Goal: Task Accomplishment & Management: Manage account settings

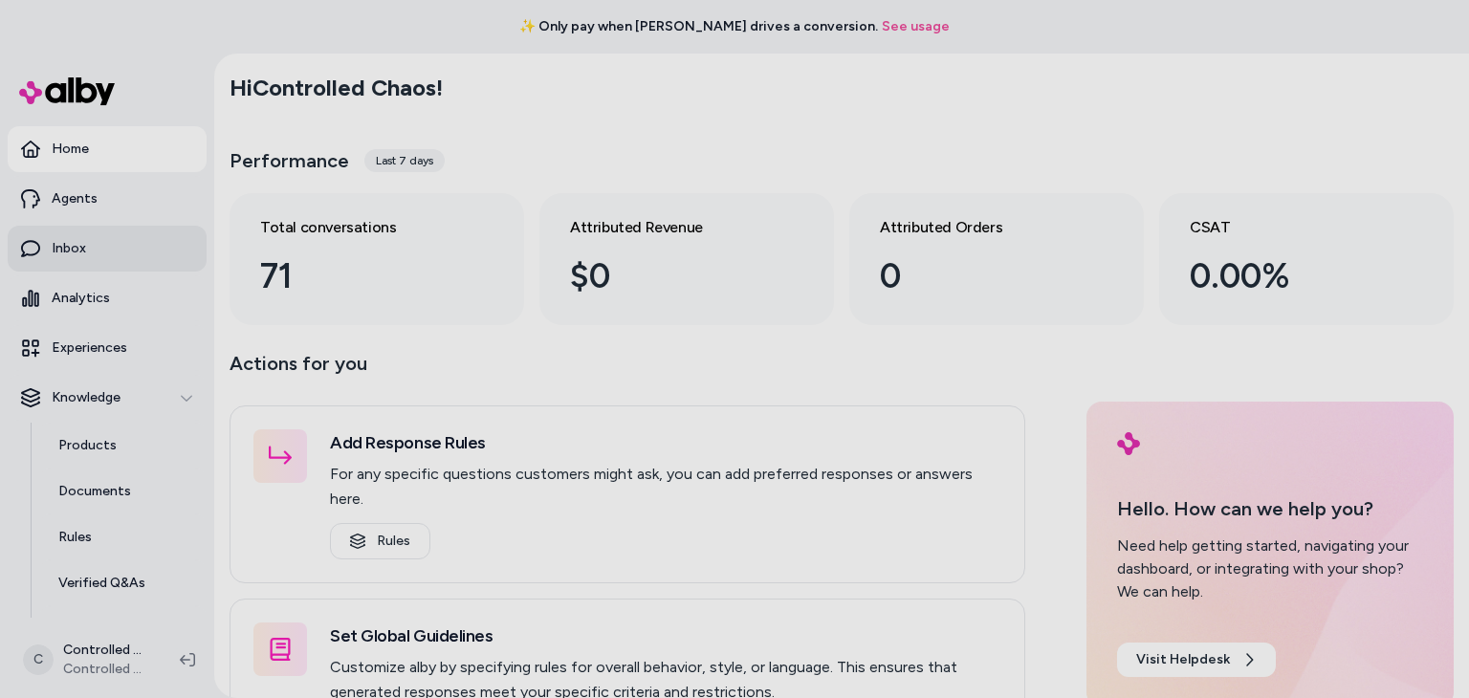
click at [98, 246] on link "Inbox" at bounding box center [107, 249] width 199 height 46
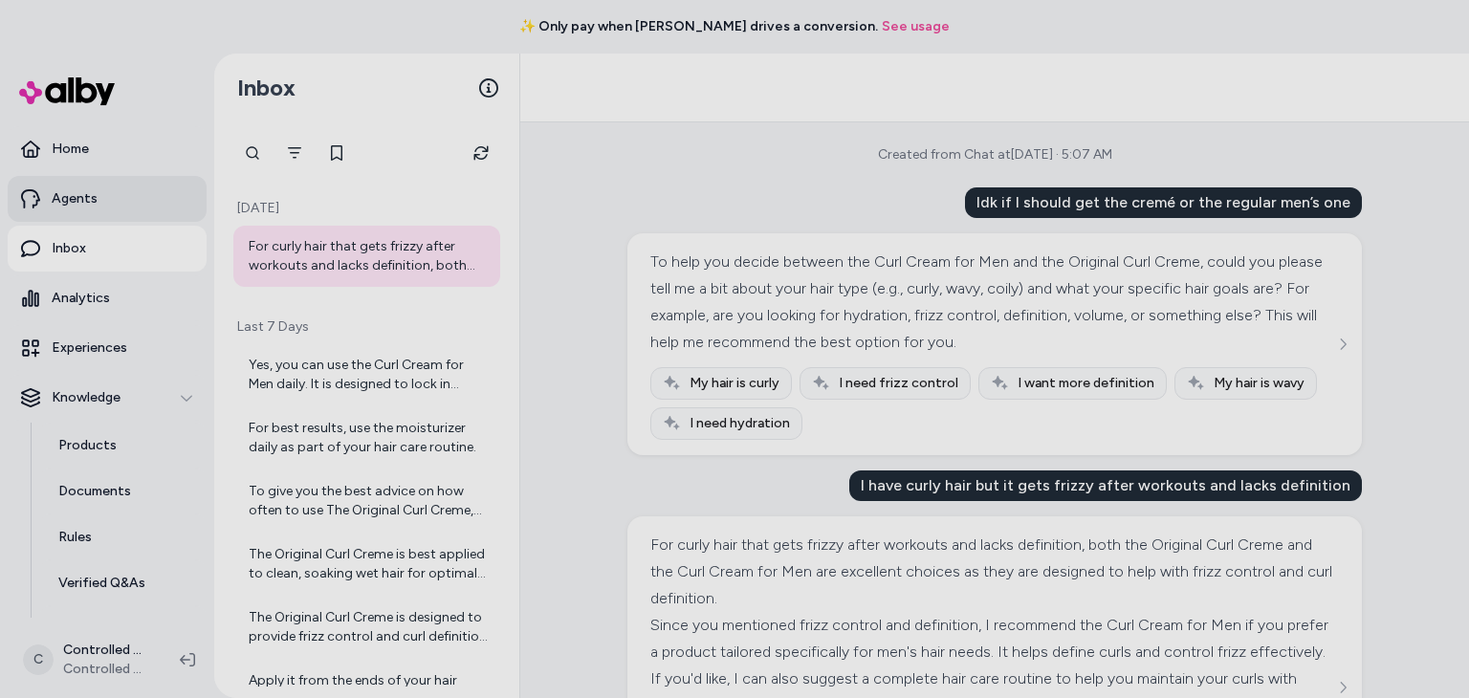
click at [98, 207] on link "Agents" at bounding box center [107, 199] width 199 height 46
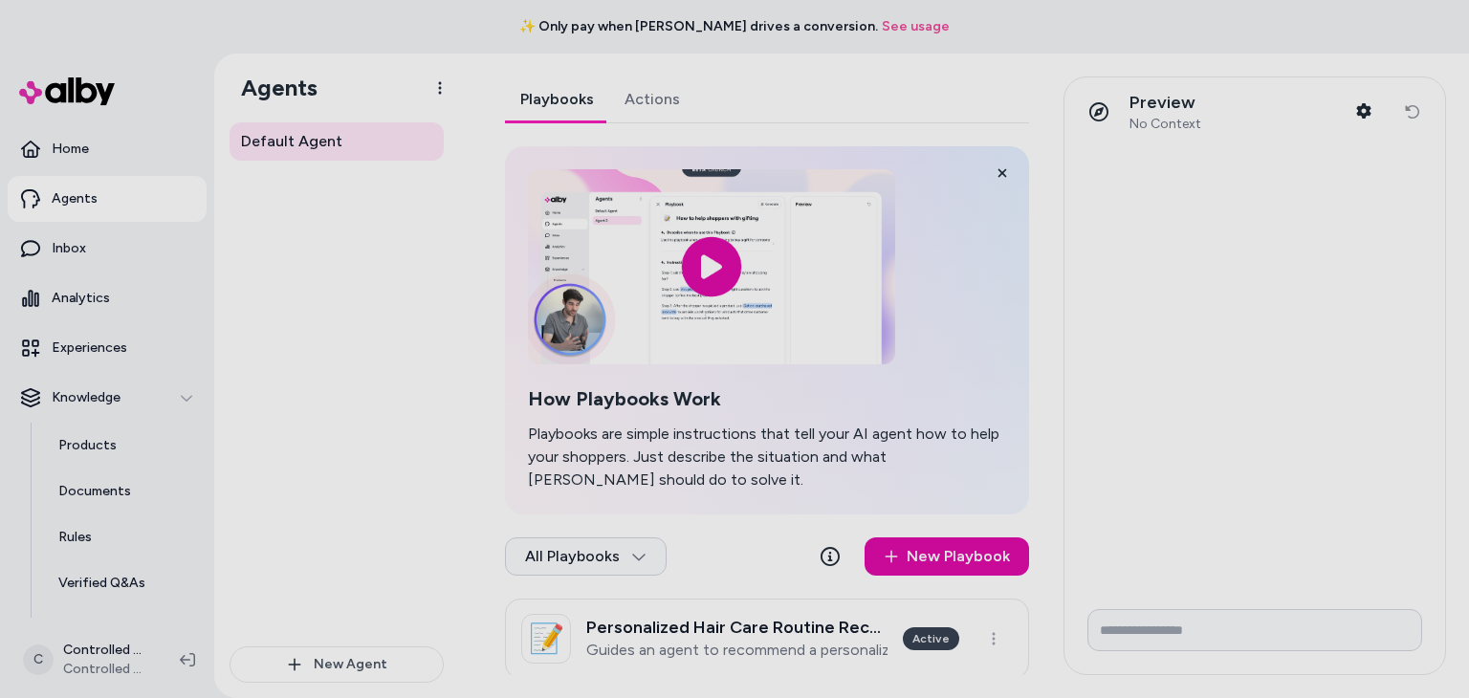
click at [656, 109] on link "Actions" at bounding box center [652, 99] width 86 height 46
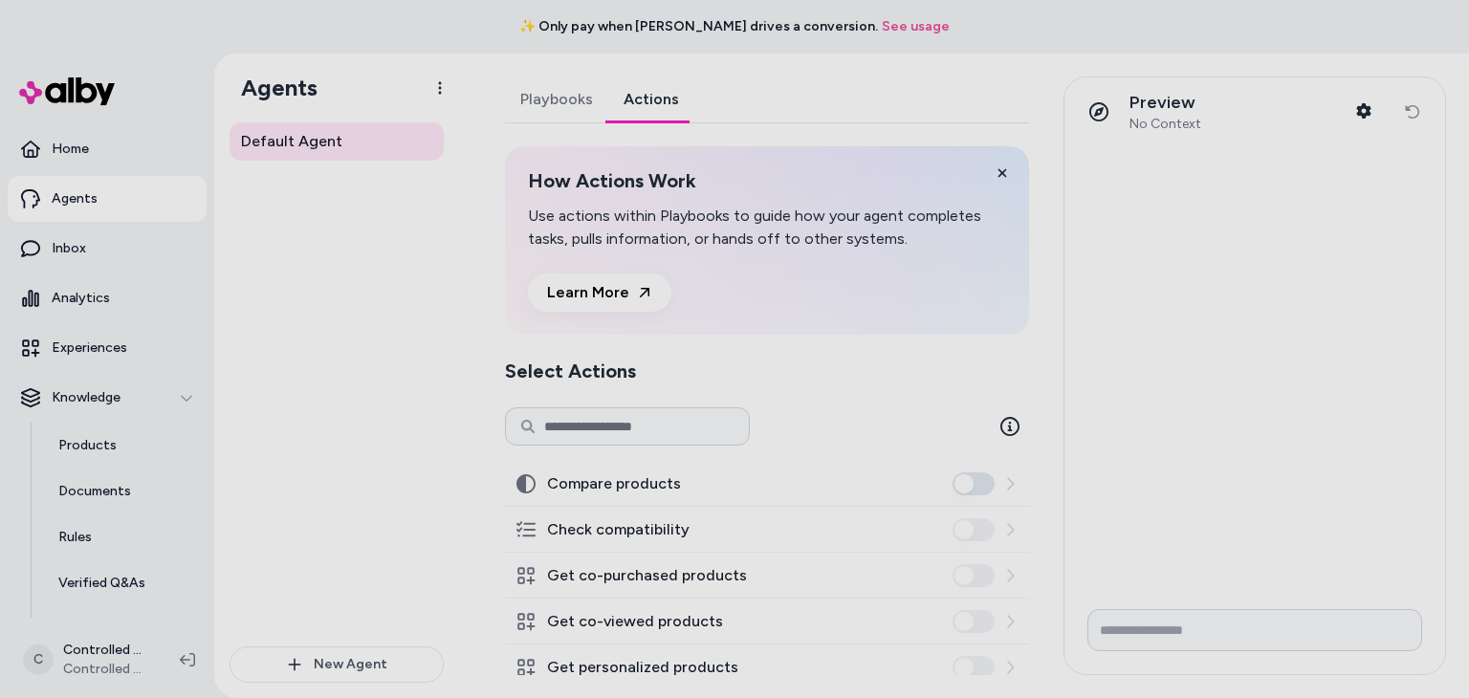
scroll to position [130, 0]
click at [135, 241] on link "Inbox" at bounding box center [107, 249] width 199 height 46
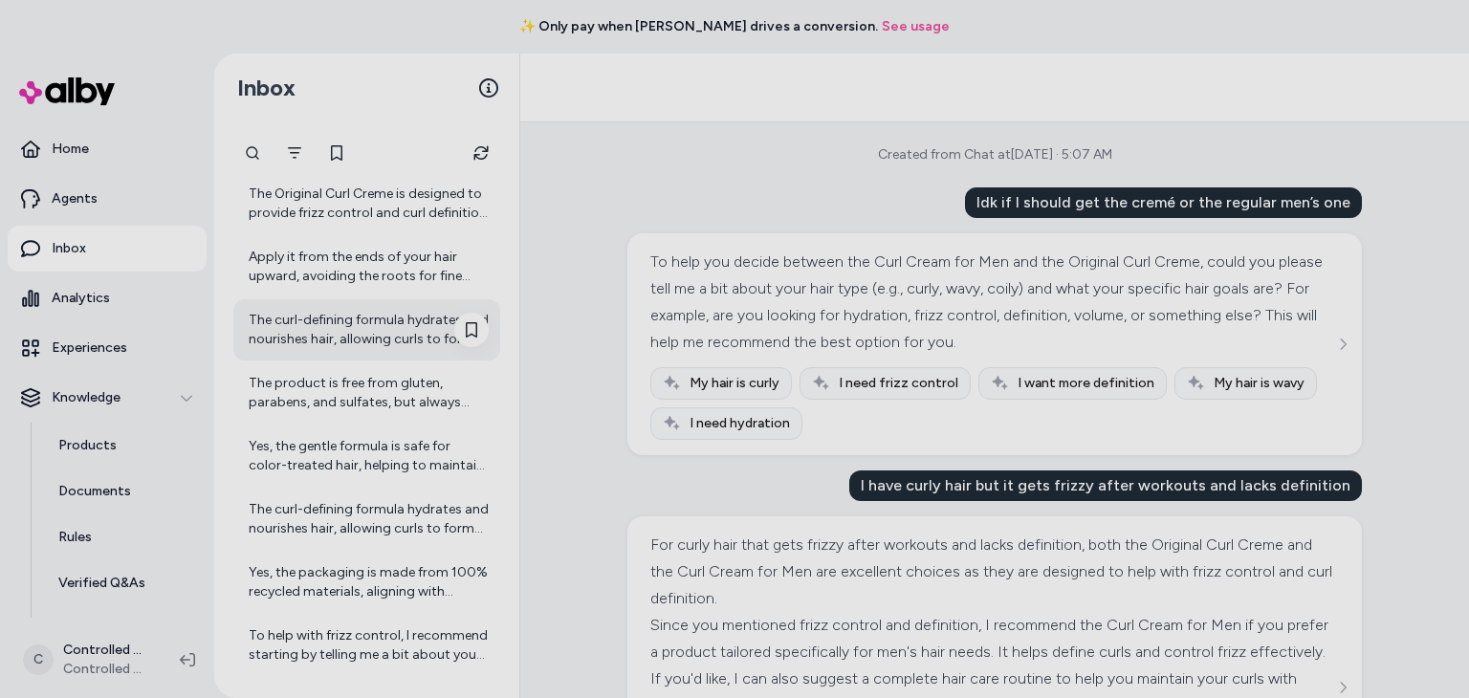
scroll to position [501, 0]
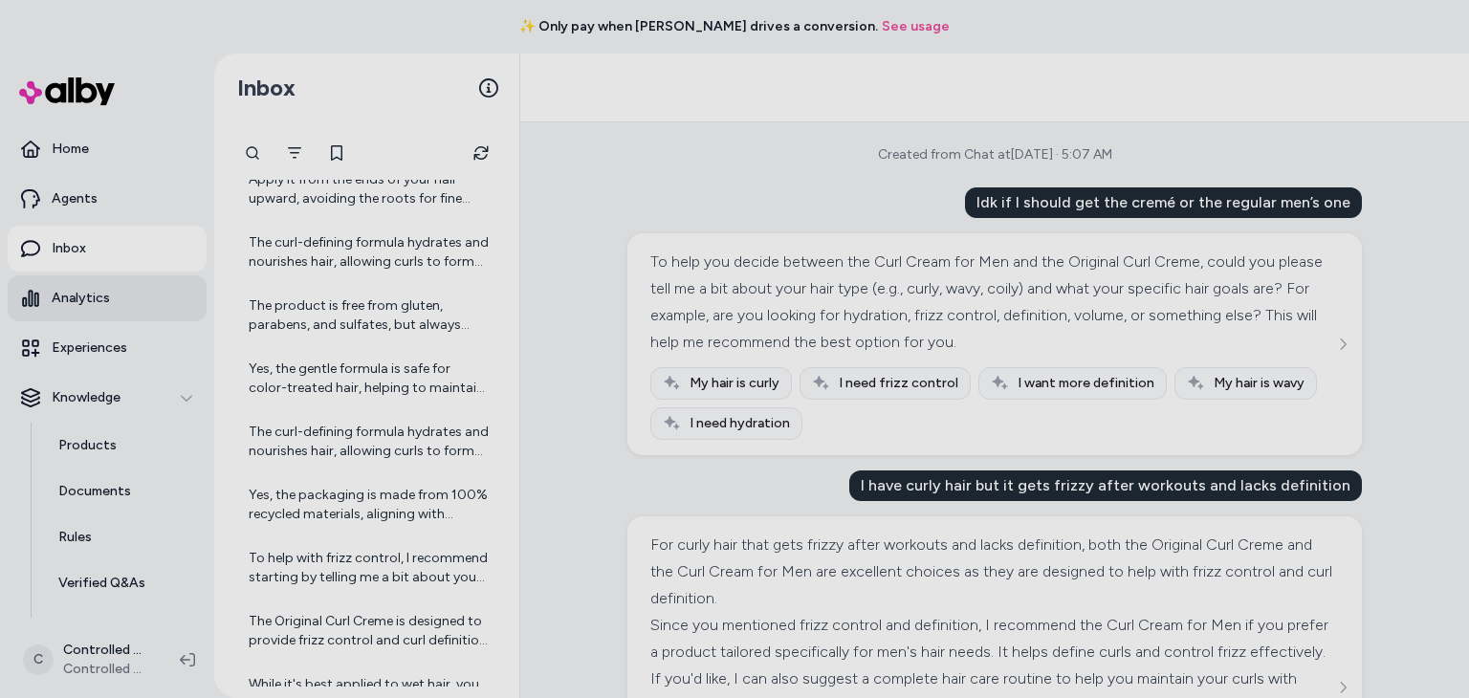
click at [96, 307] on p "Analytics" at bounding box center [81, 298] width 58 height 19
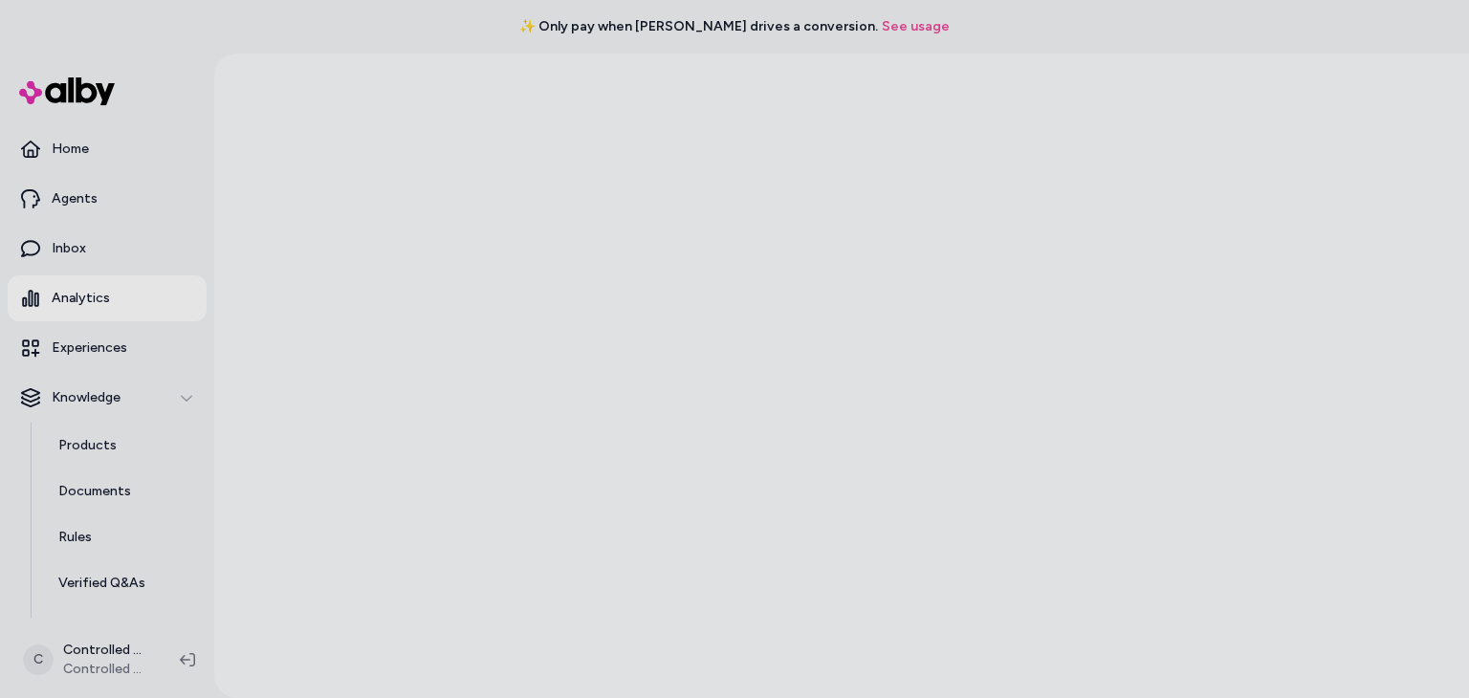
scroll to position [130, 0]
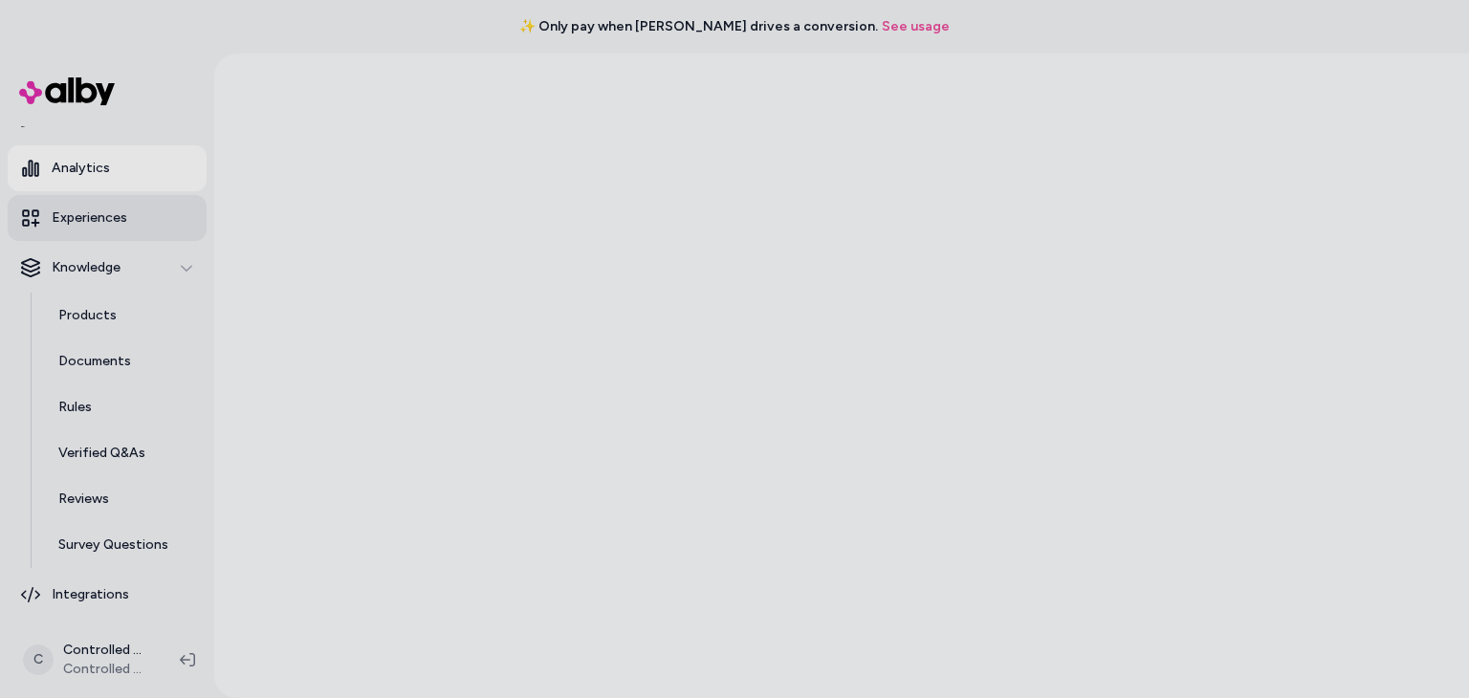
click at [123, 221] on p "Experiences" at bounding box center [90, 217] width 76 height 19
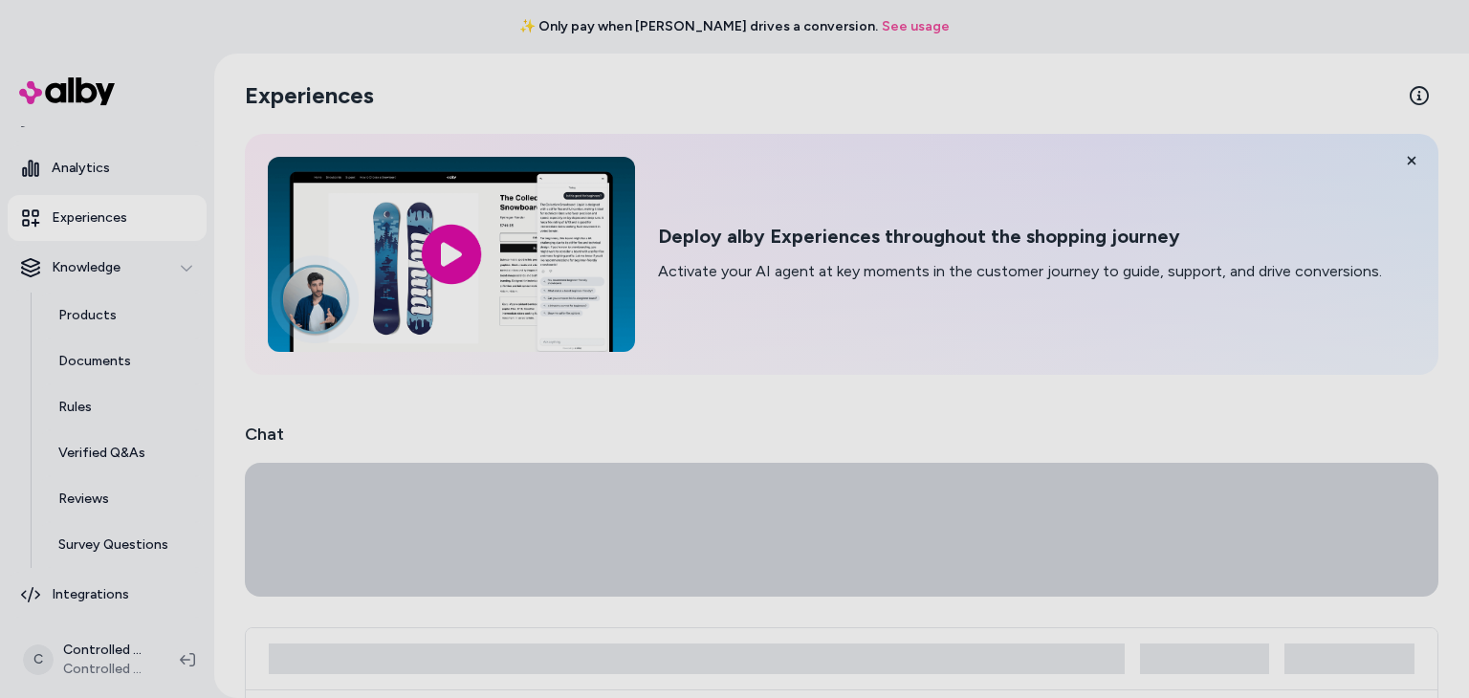
click at [123, 221] on p "Experiences" at bounding box center [90, 217] width 76 height 19
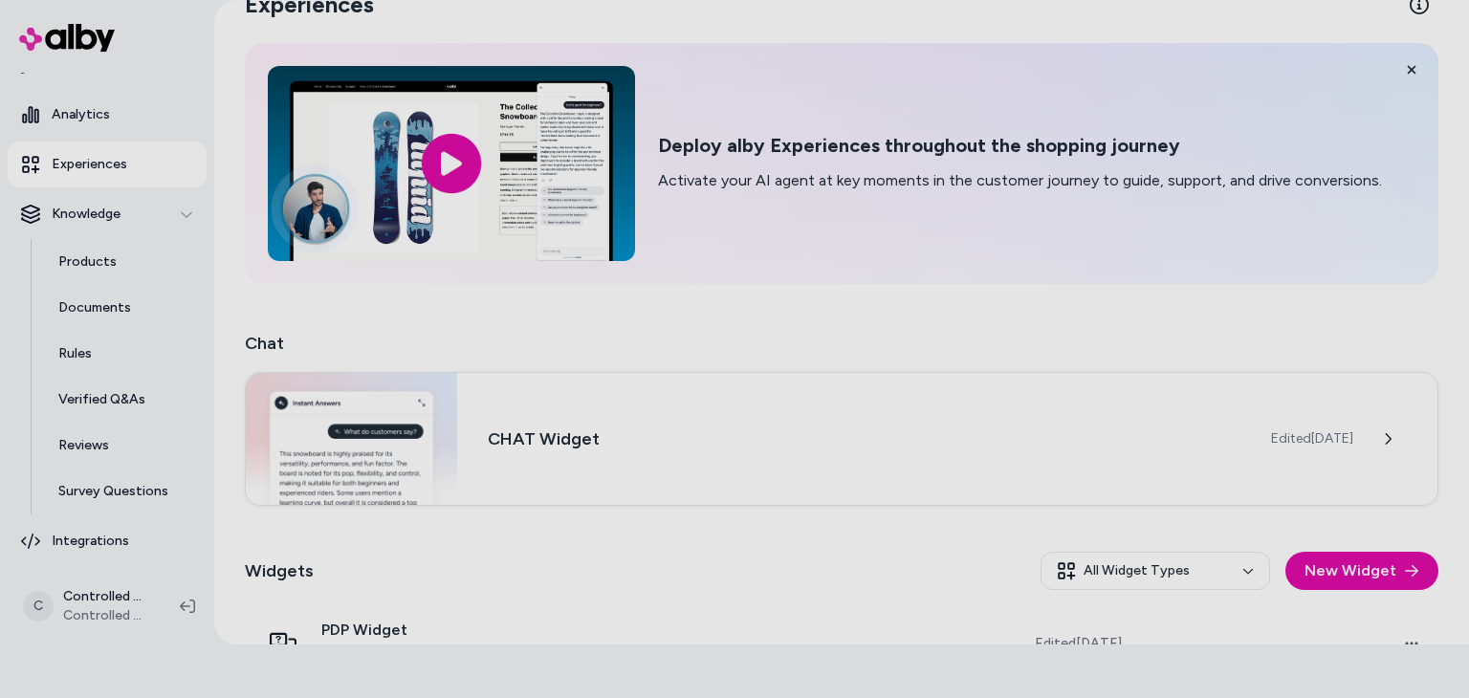
scroll to position [167, 0]
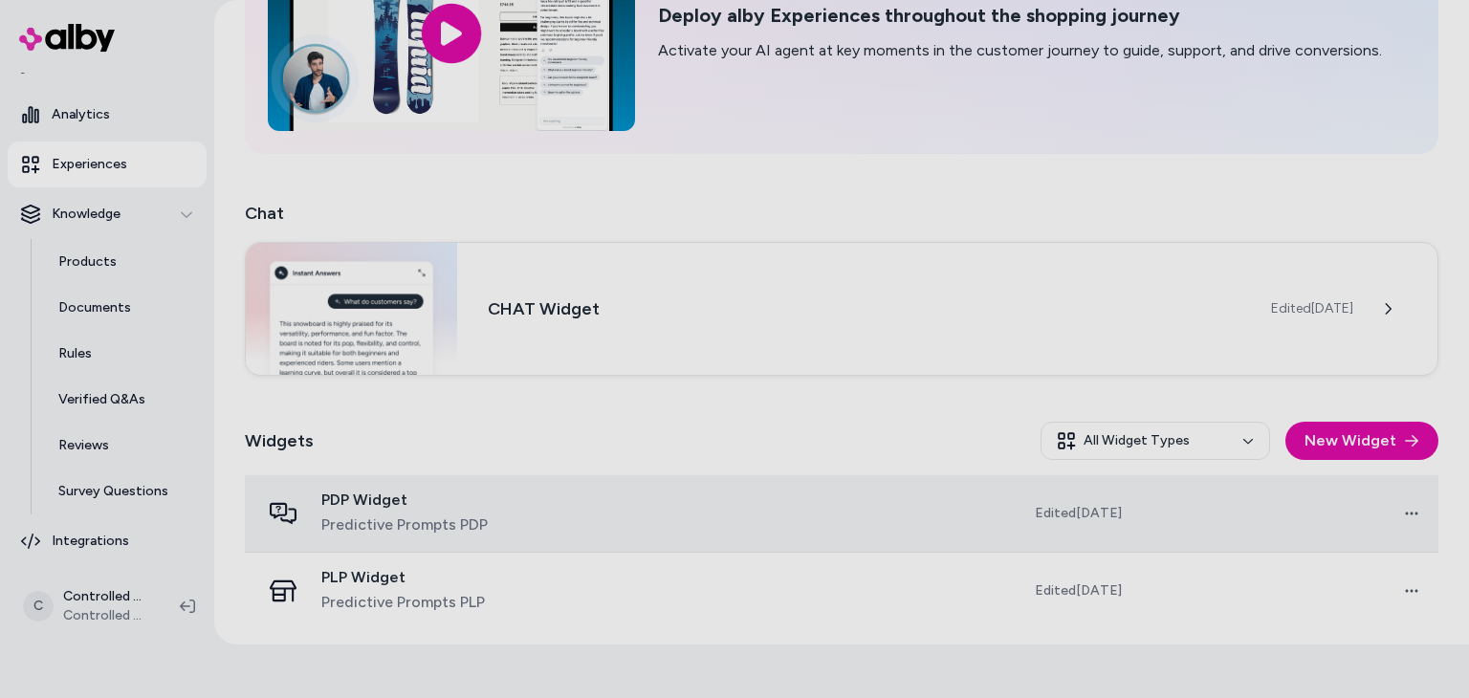
click at [1109, 518] on td "Edited [DATE]" at bounding box center [1012, 513] width 247 height 77
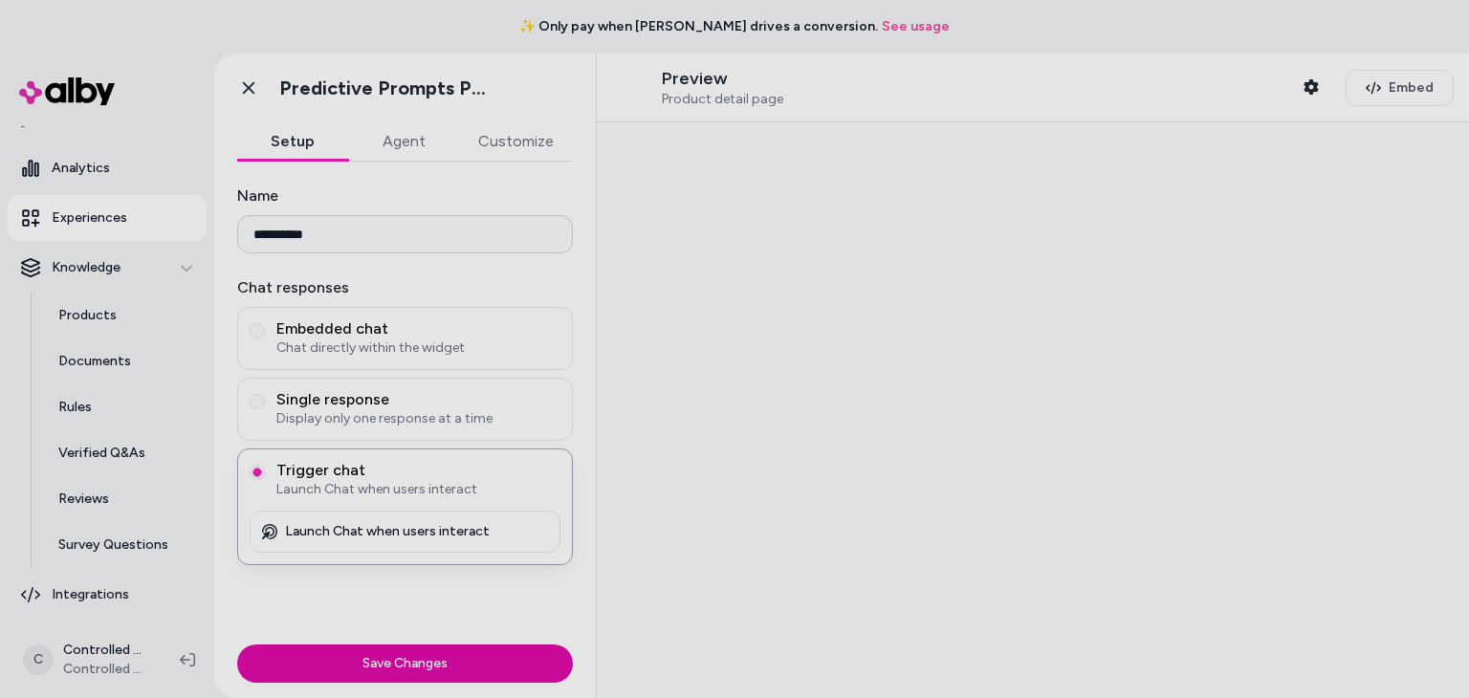
click at [403, 135] on button "Agent" at bounding box center [403, 141] width 111 height 38
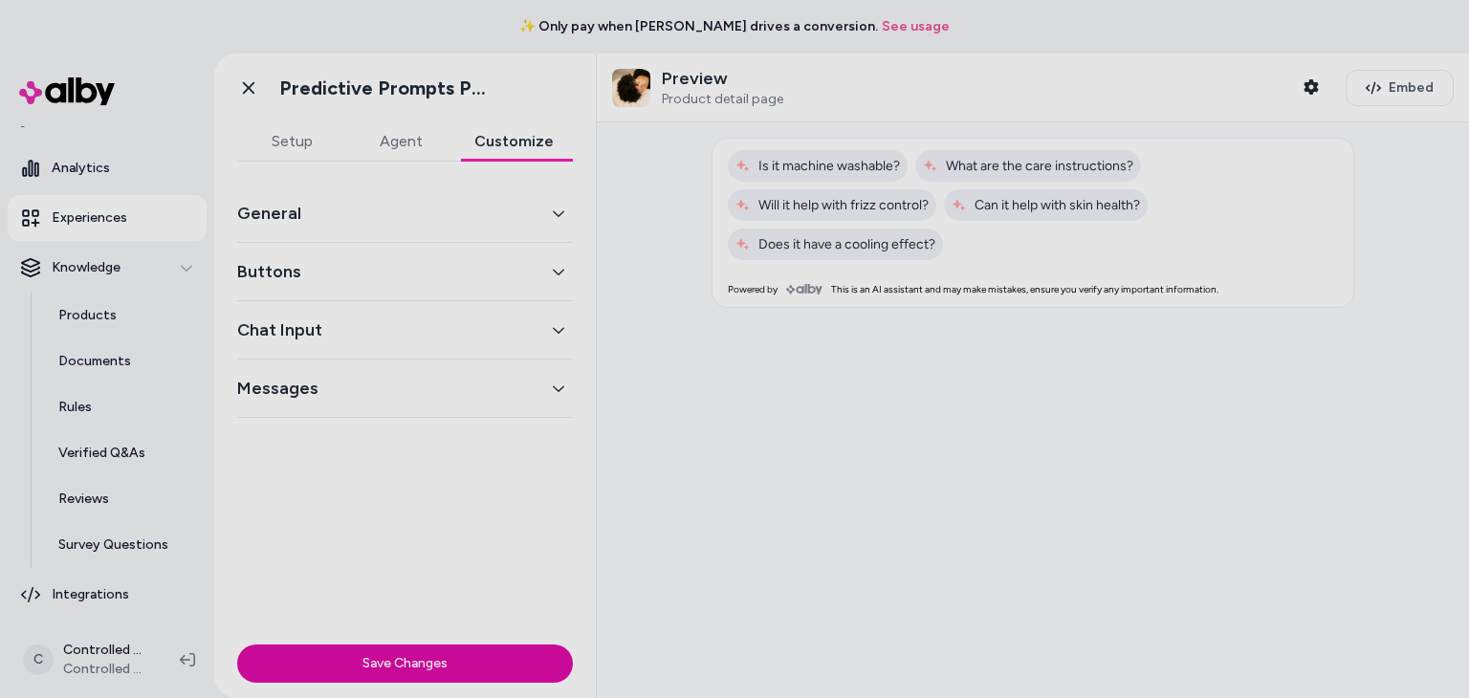
click at [515, 135] on button "Customize" at bounding box center [514, 141] width 118 height 38
click at [467, 200] on button "General" at bounding box center [405, 213] width 336 height 27
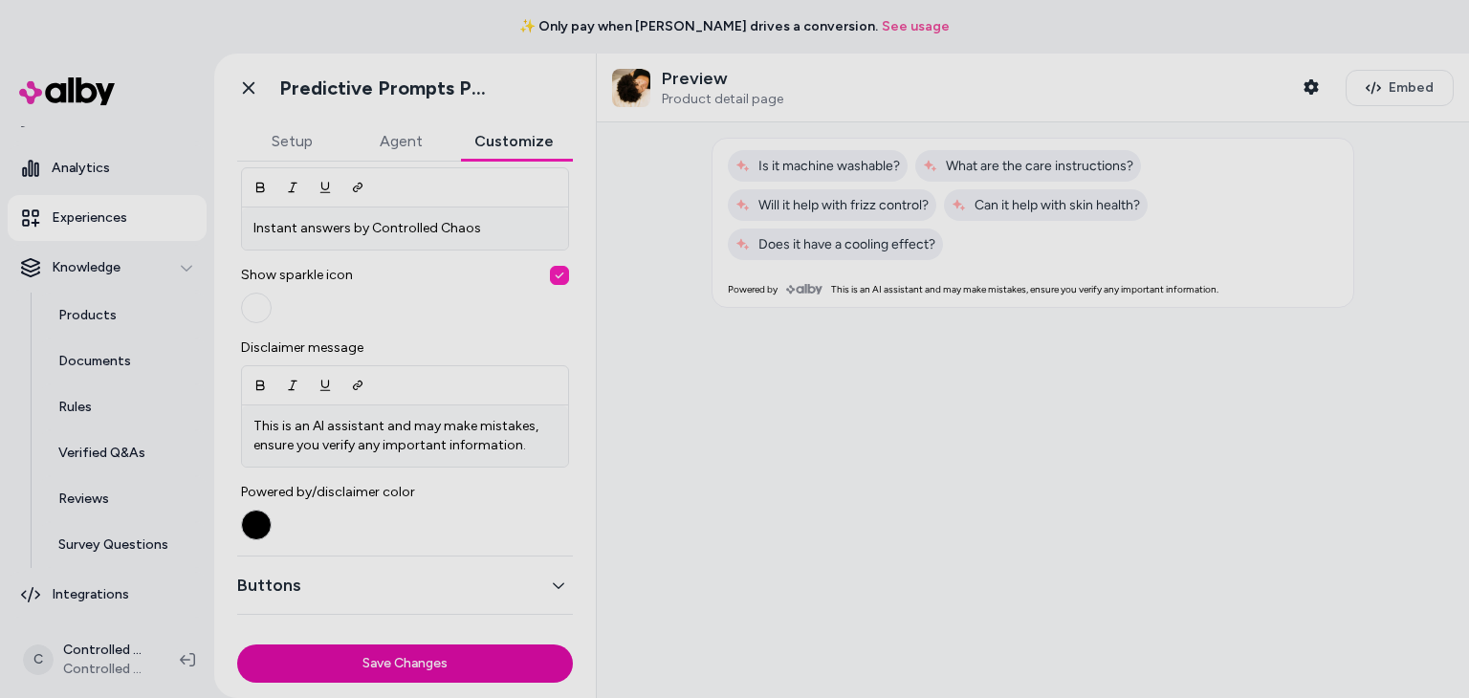
scroll to position [749, 0]
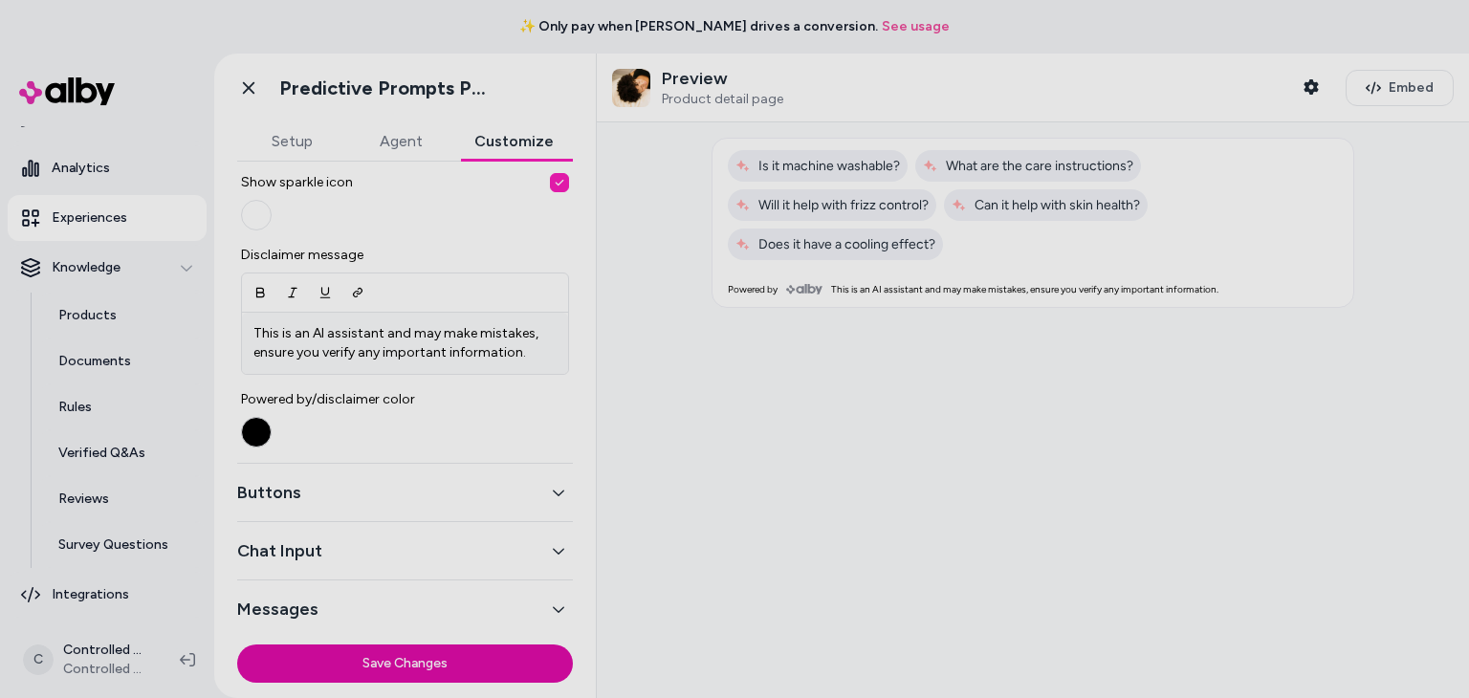
click at [486, 503] on button "Buttons" at bounding box center [405, 492] width 336 height 27
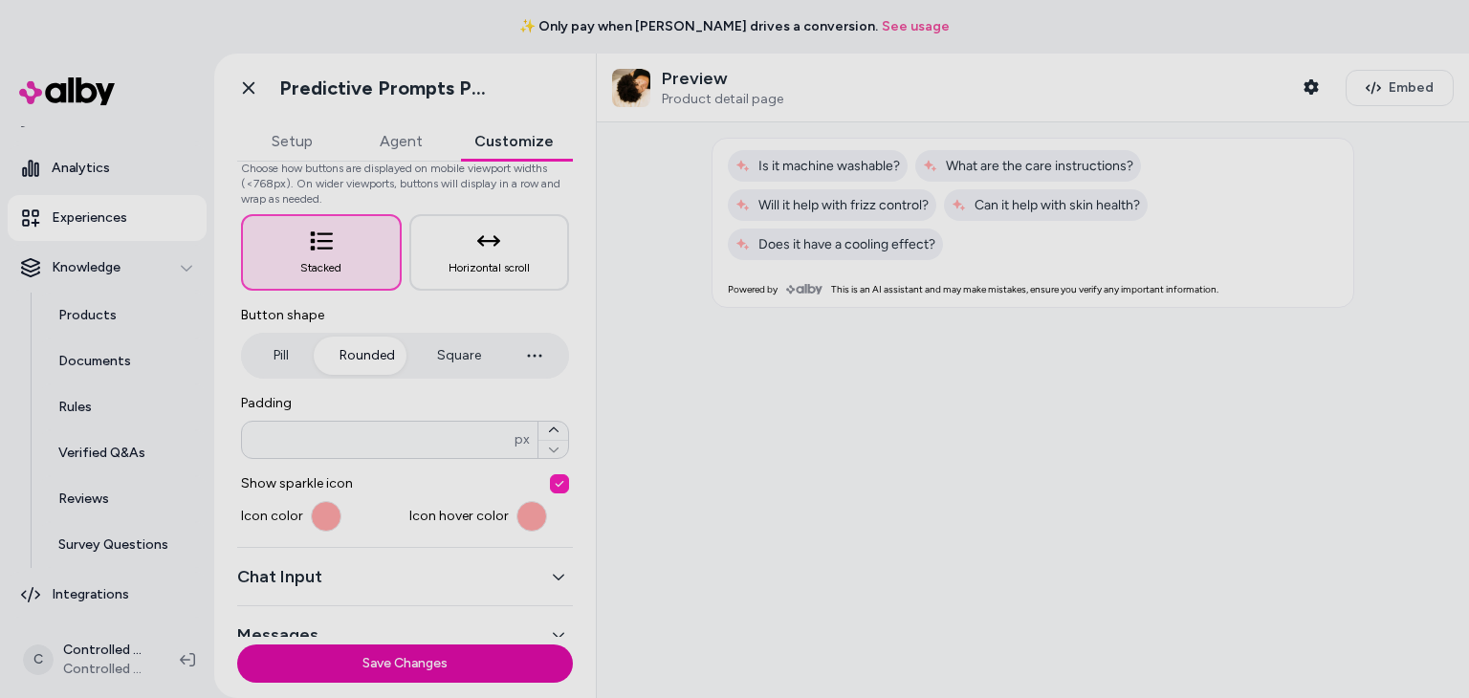
scroll to position [252, 0]
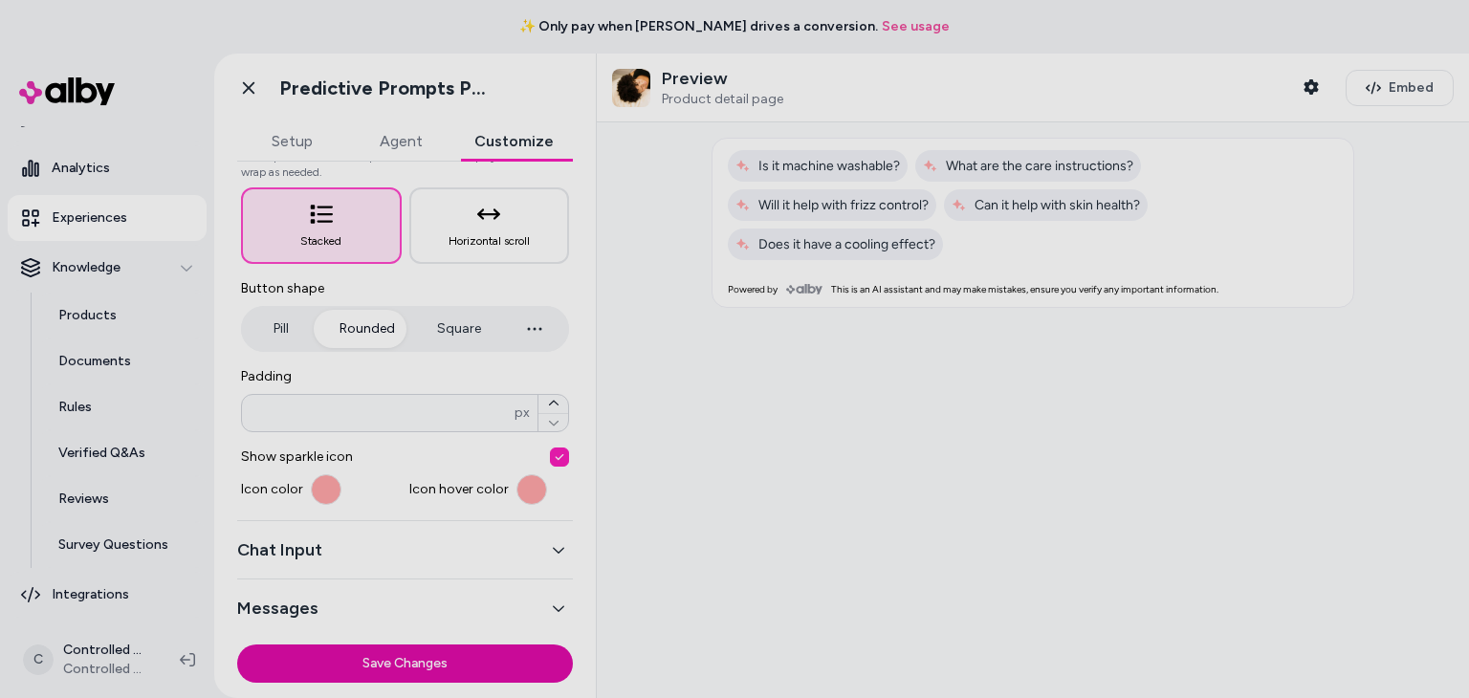
click at [487, 559] on button "Chat Input" at bounding box center [405, 549] width 336 height 27
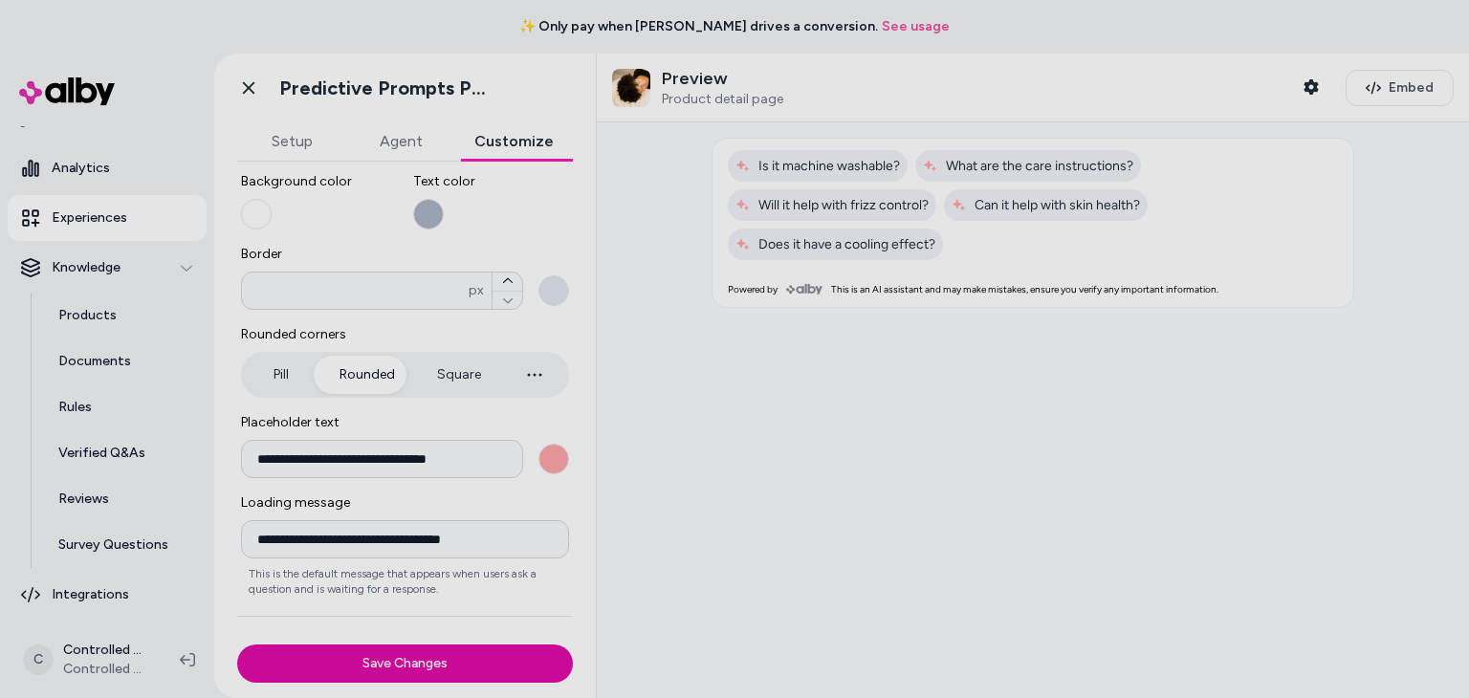
scroll to position [290, 0]
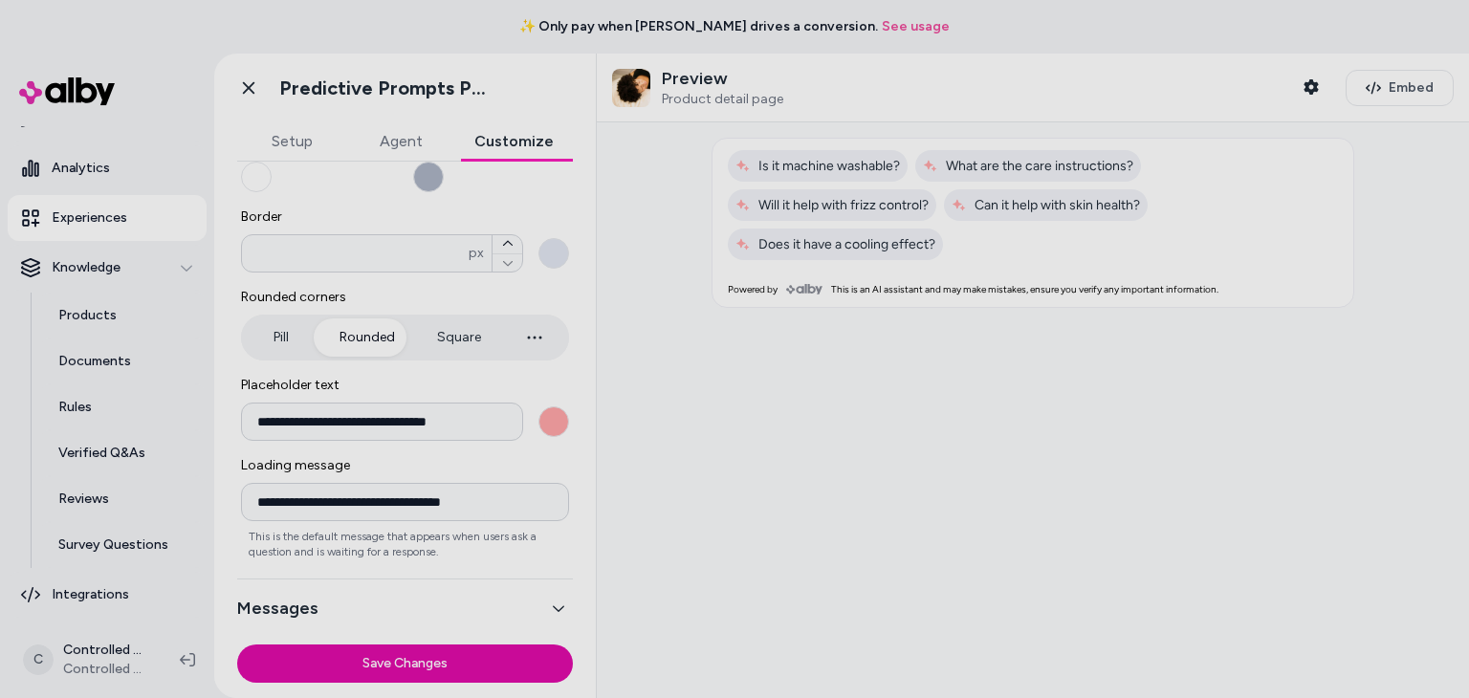
click at [471, 595] on button "Messages" at bounding box center [405, 608] width 336 height 27
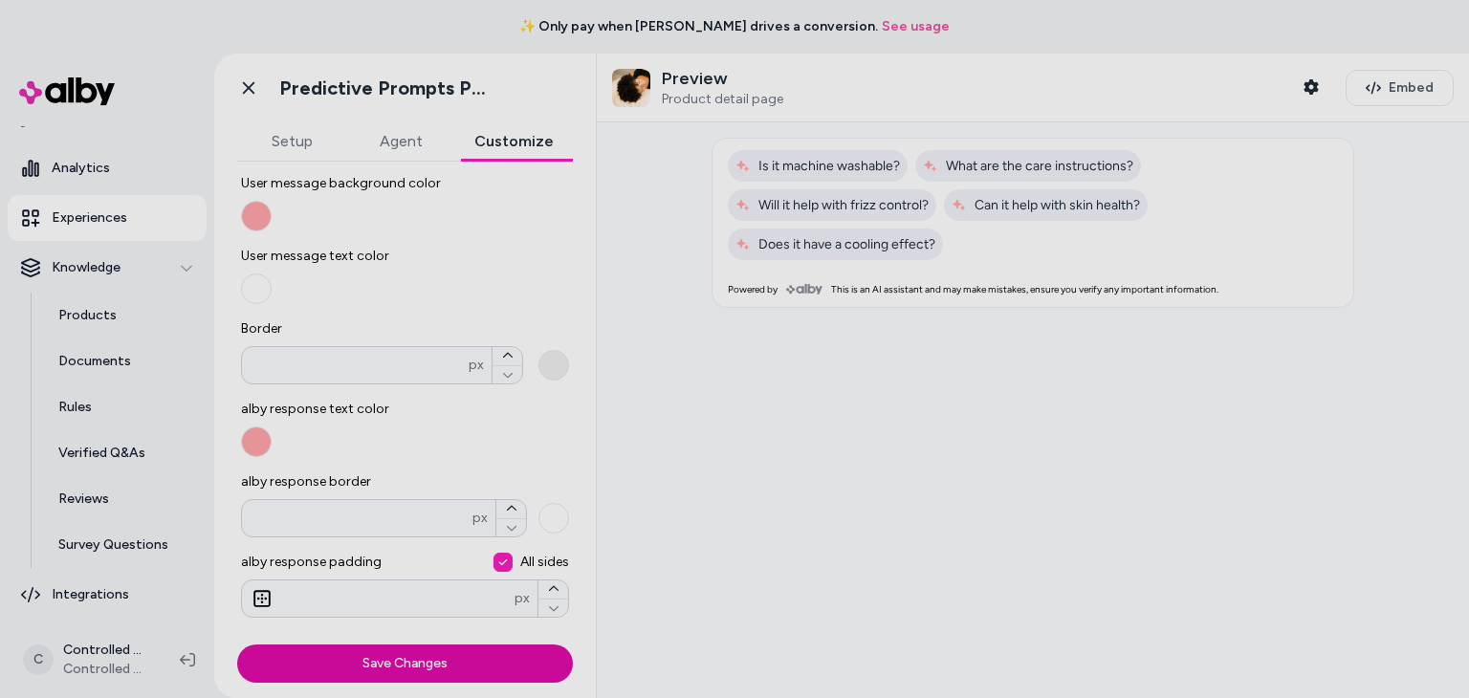
scroll to position [0, 0]
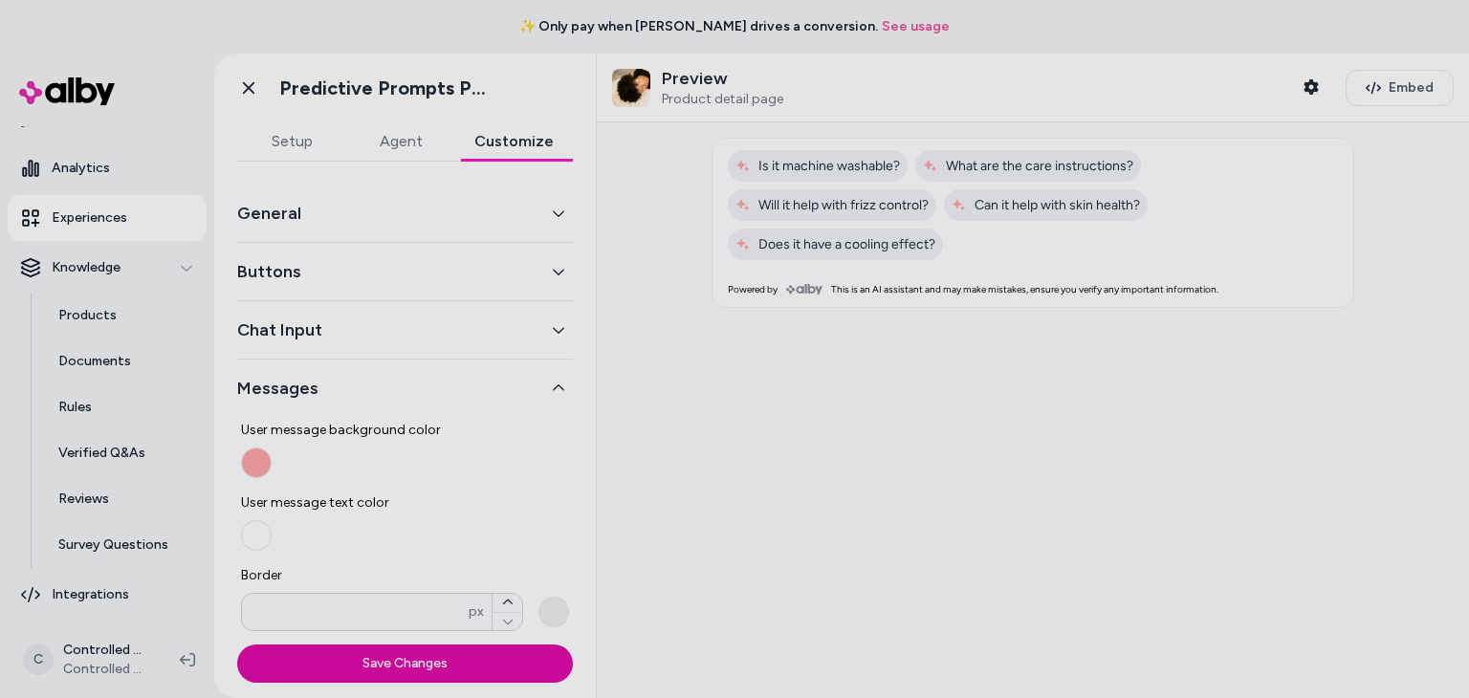
click at [535, 322] on button "Chat Input" at bounding box center [405, 329] width 336 height 27
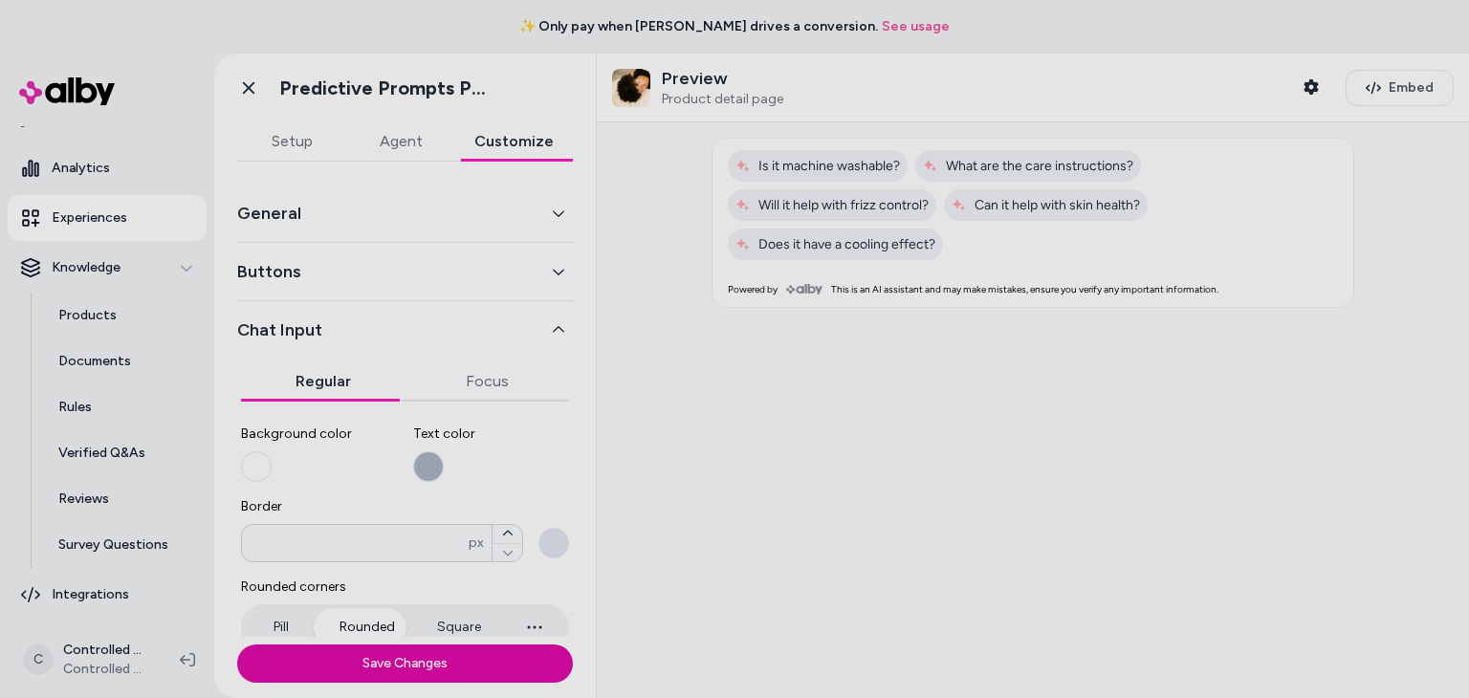
click at [509, 272] on button "Buttons" at bounding box center [405, 271] width 336 height 27
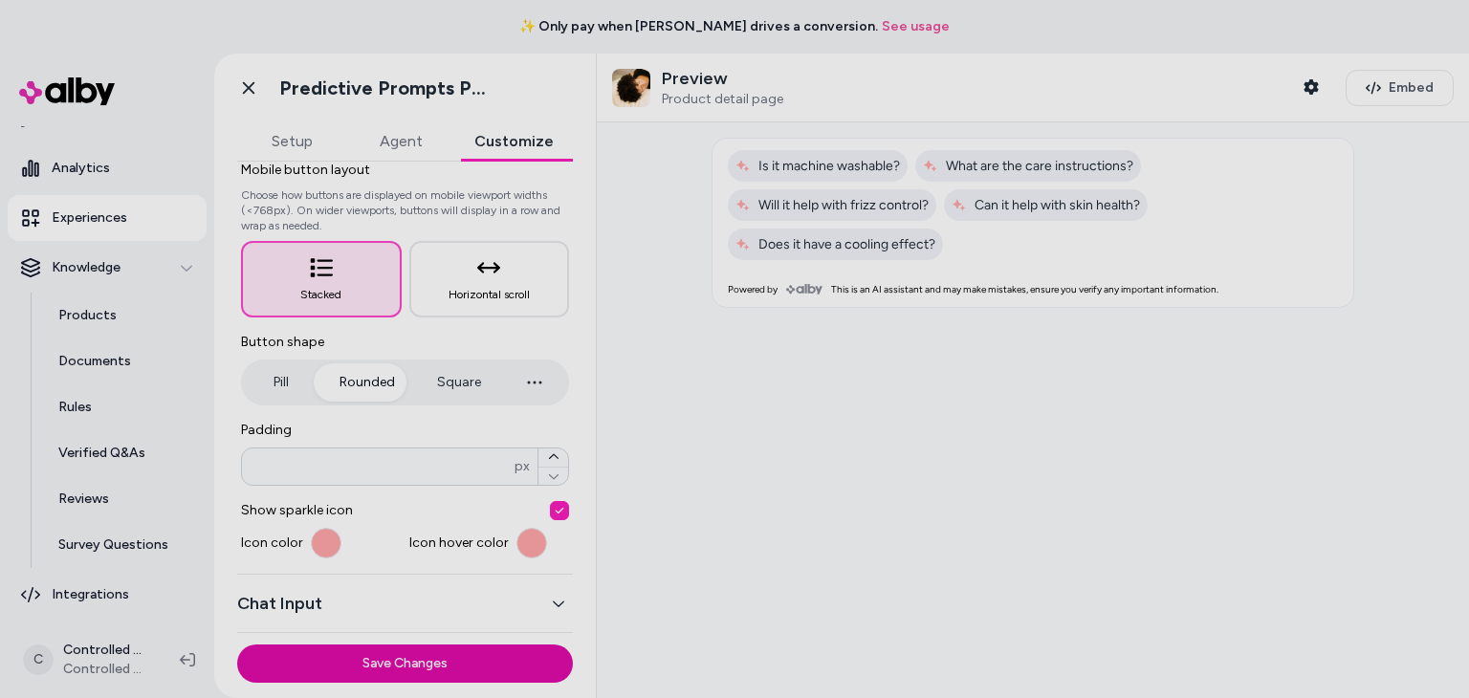
scroll to position [252, 0]
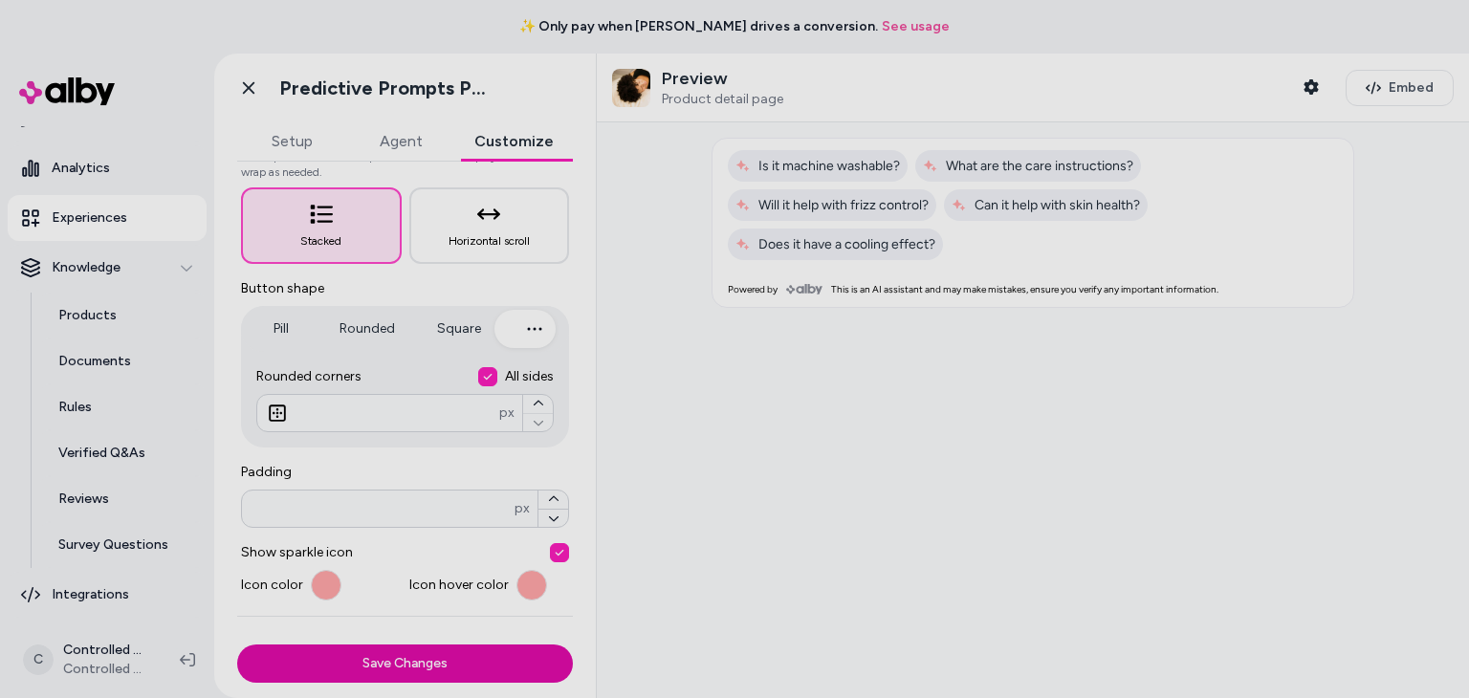
click at [527, 330] on icon "button" at bounding box center [534, 328] width 23 height 23
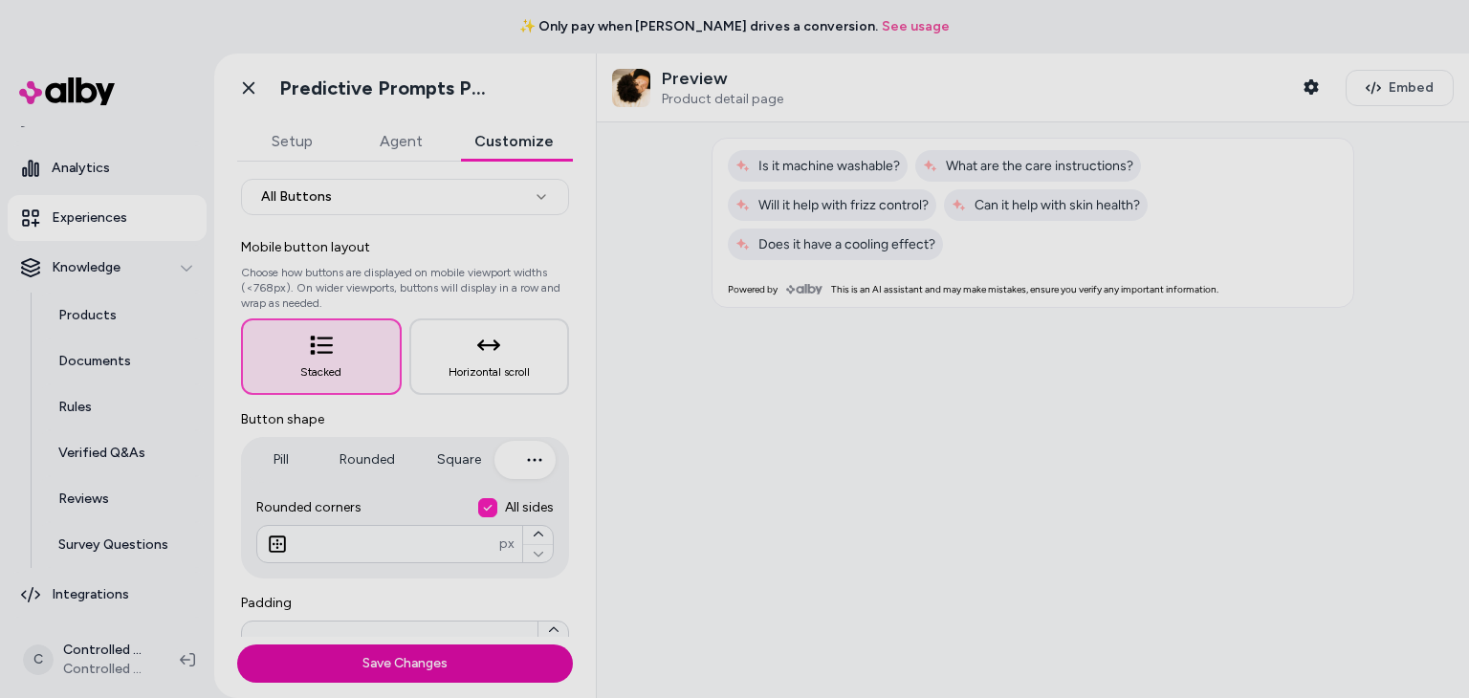
scroll to position [87, 0]
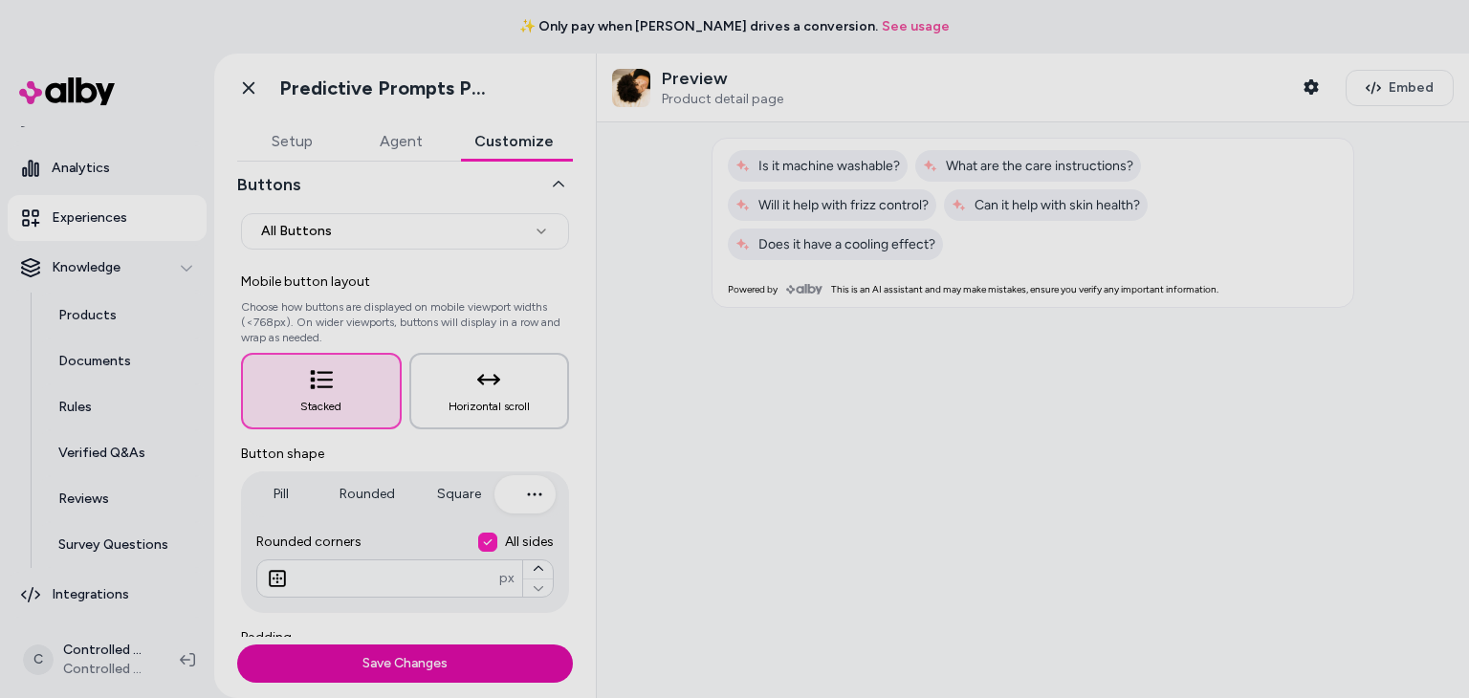
click at [466, 368] on button "Horizontal scroll" at bounding box center [489, 391] width 161 height 76
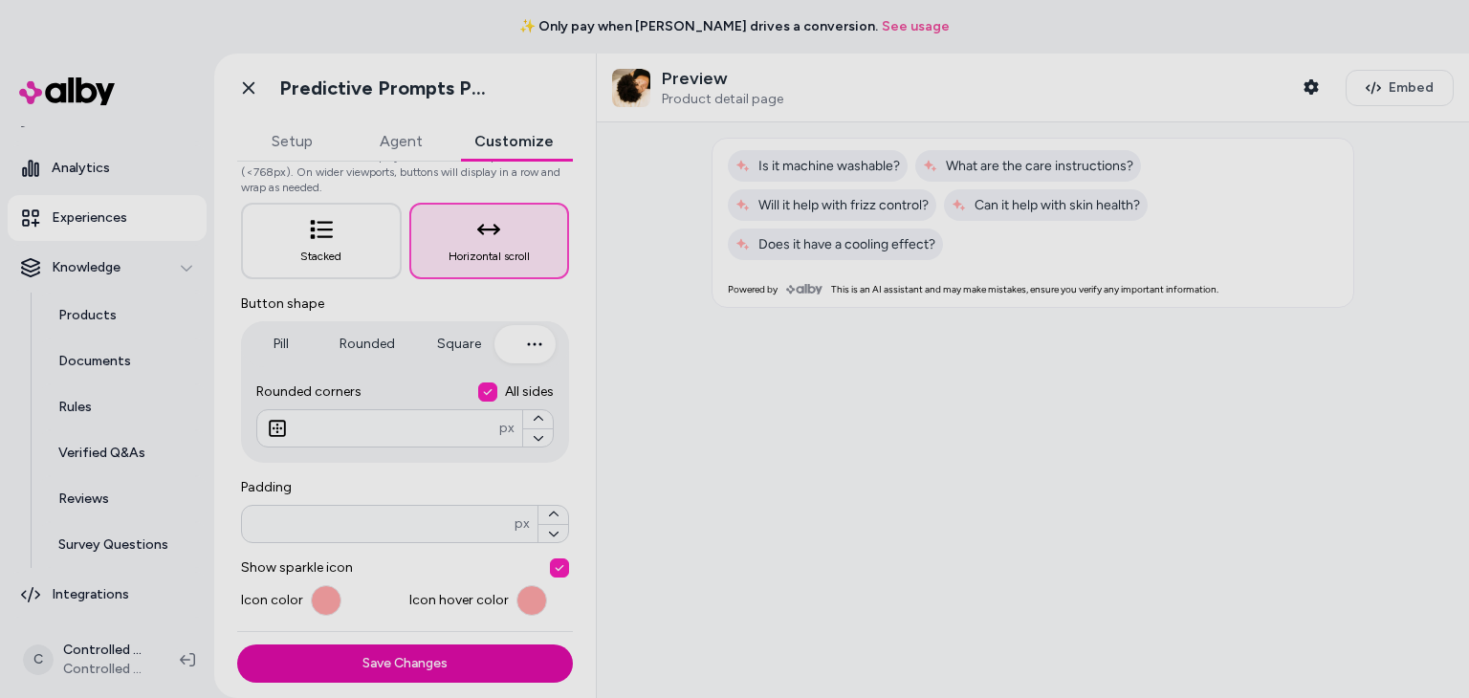
scroll to position [237, 0]
click at [384, 327] on button "Rounded" at bounding box center [367, 344] width 94 height 38
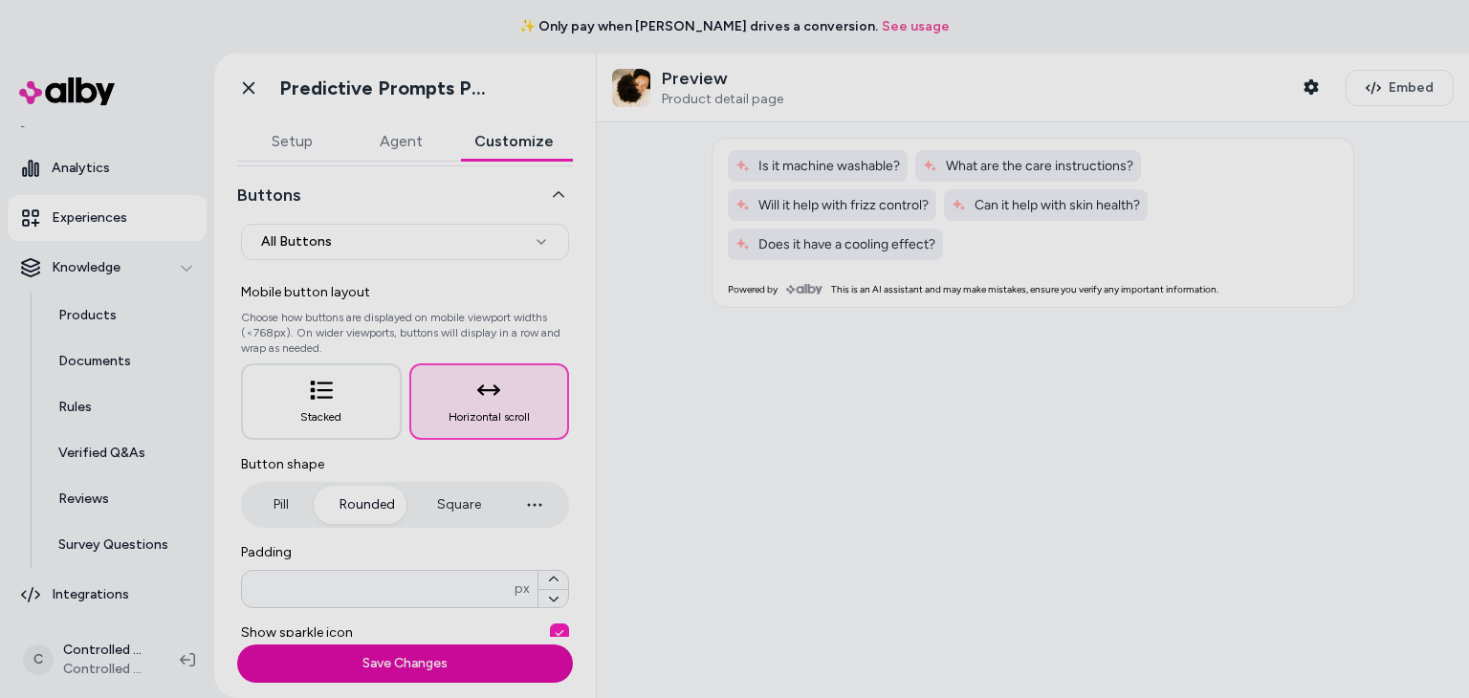
scroll to position [76, 0]
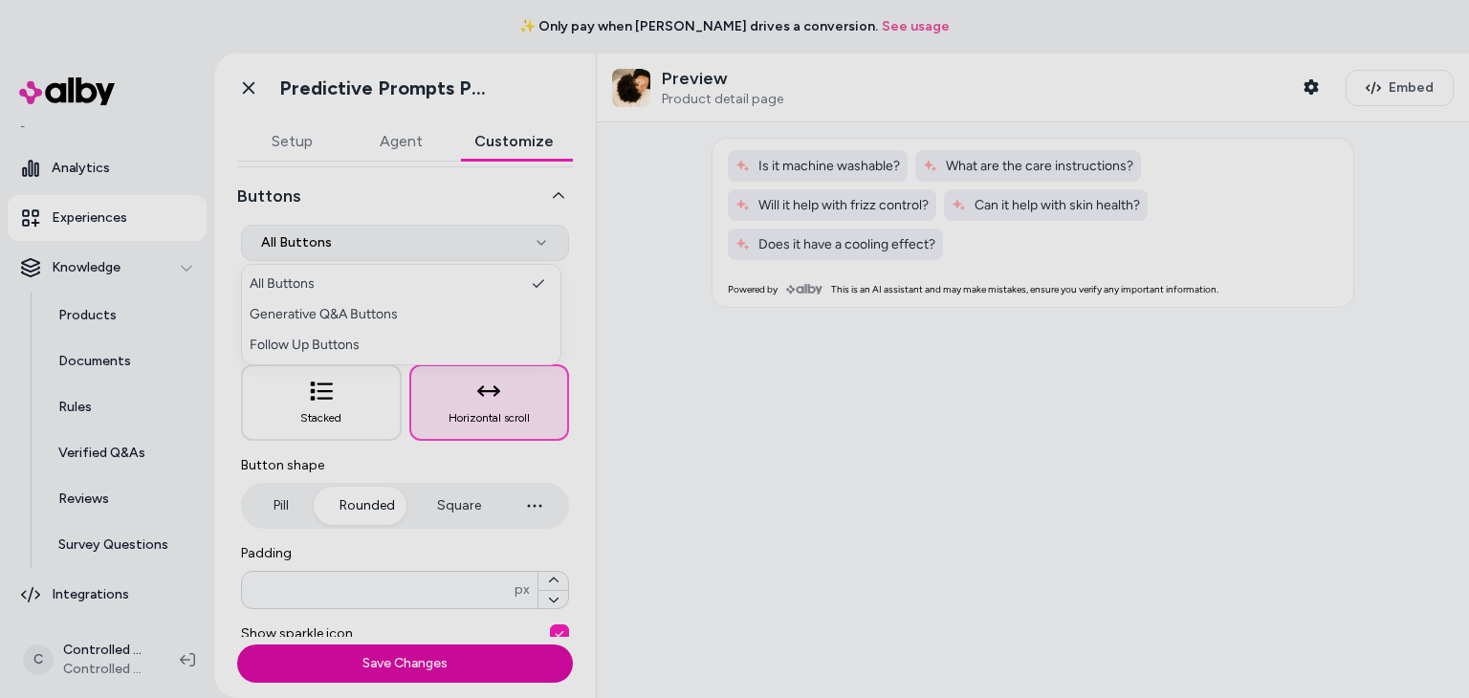
click at [393, 238] on html "**********" at bounding box center [734, 349] width 1469 height 698
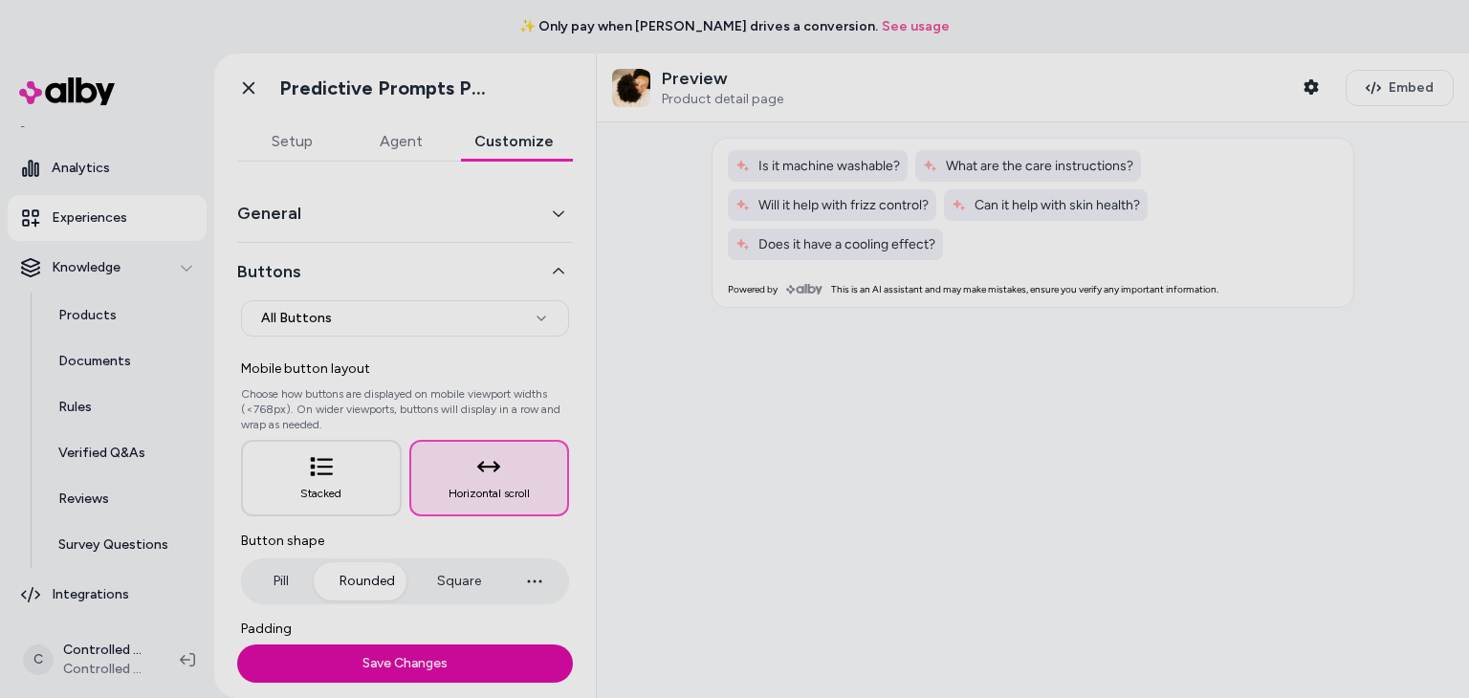
click at [400, 149] on button "Agent" at bounding box center [400, 141] width 109 height 38
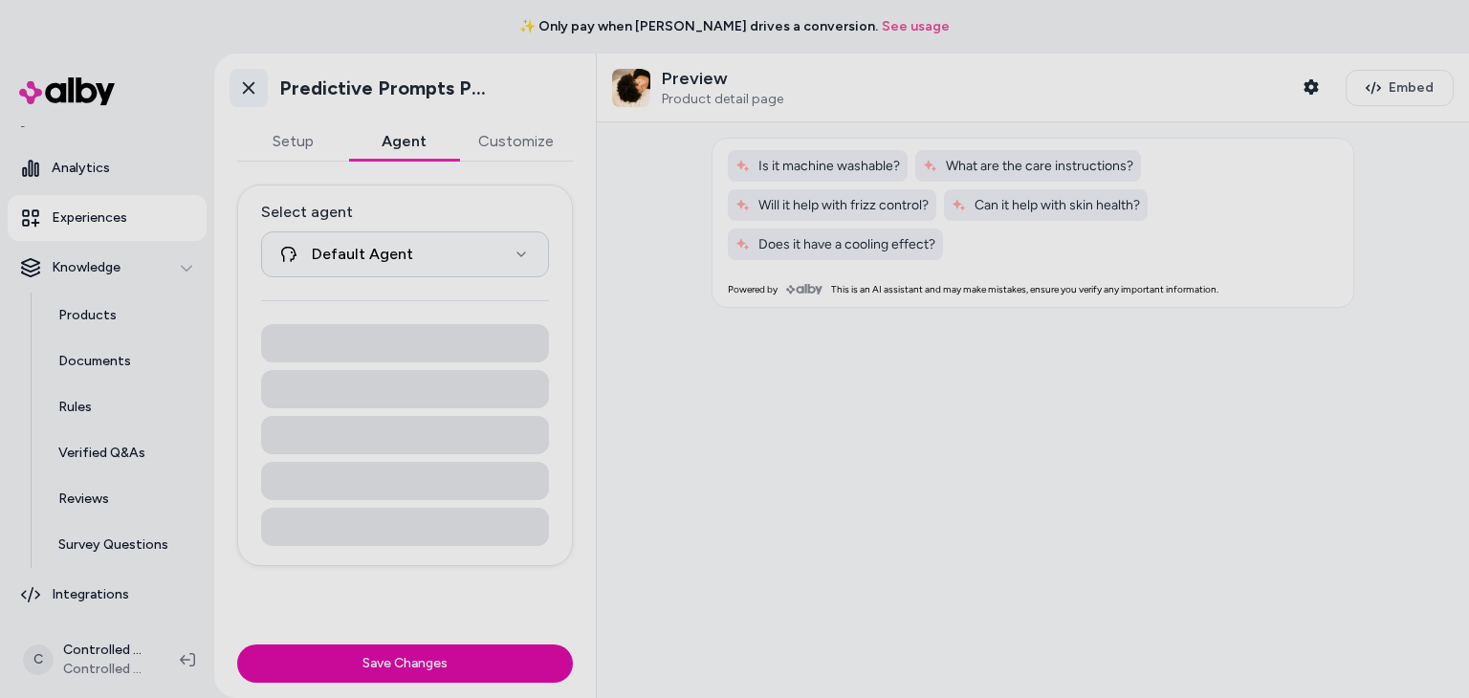
click at [251, 84] on icon at bounding box center [248, 87] width 19 height 19
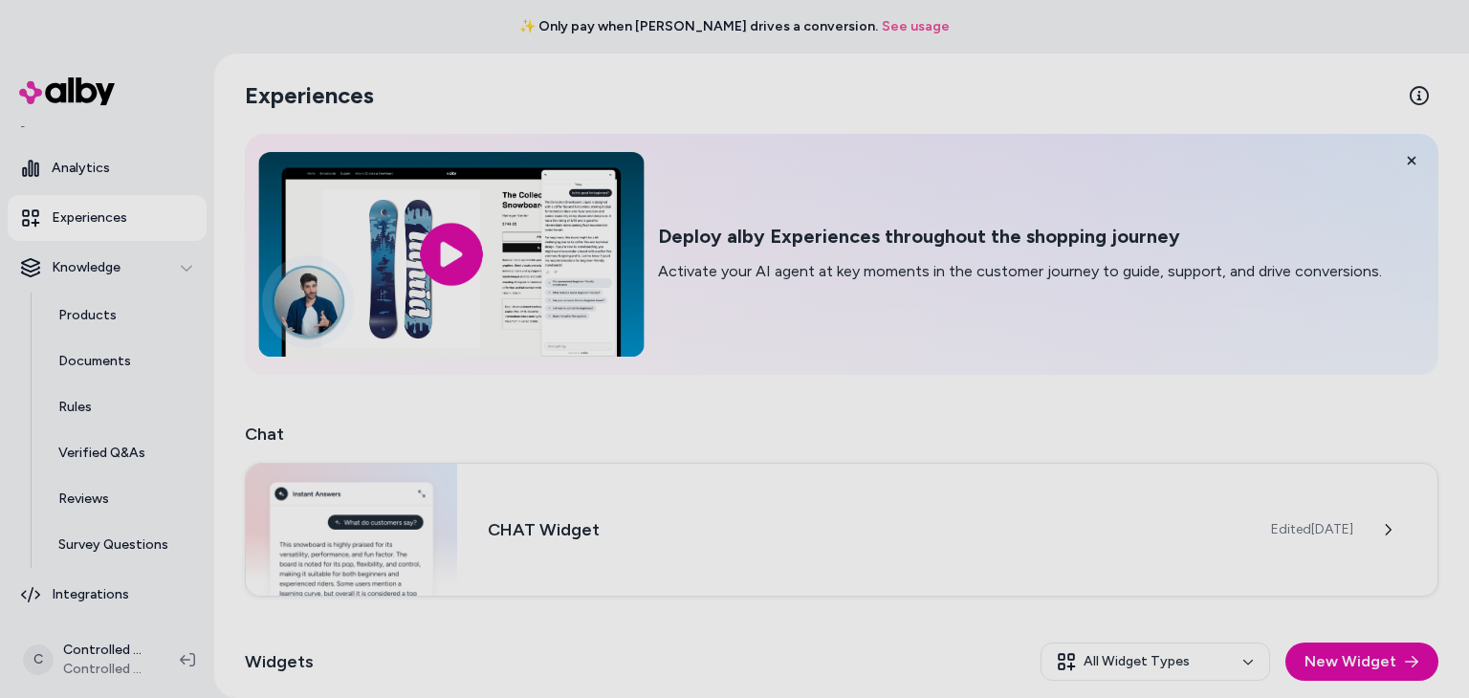
scroll to position [167, 0]
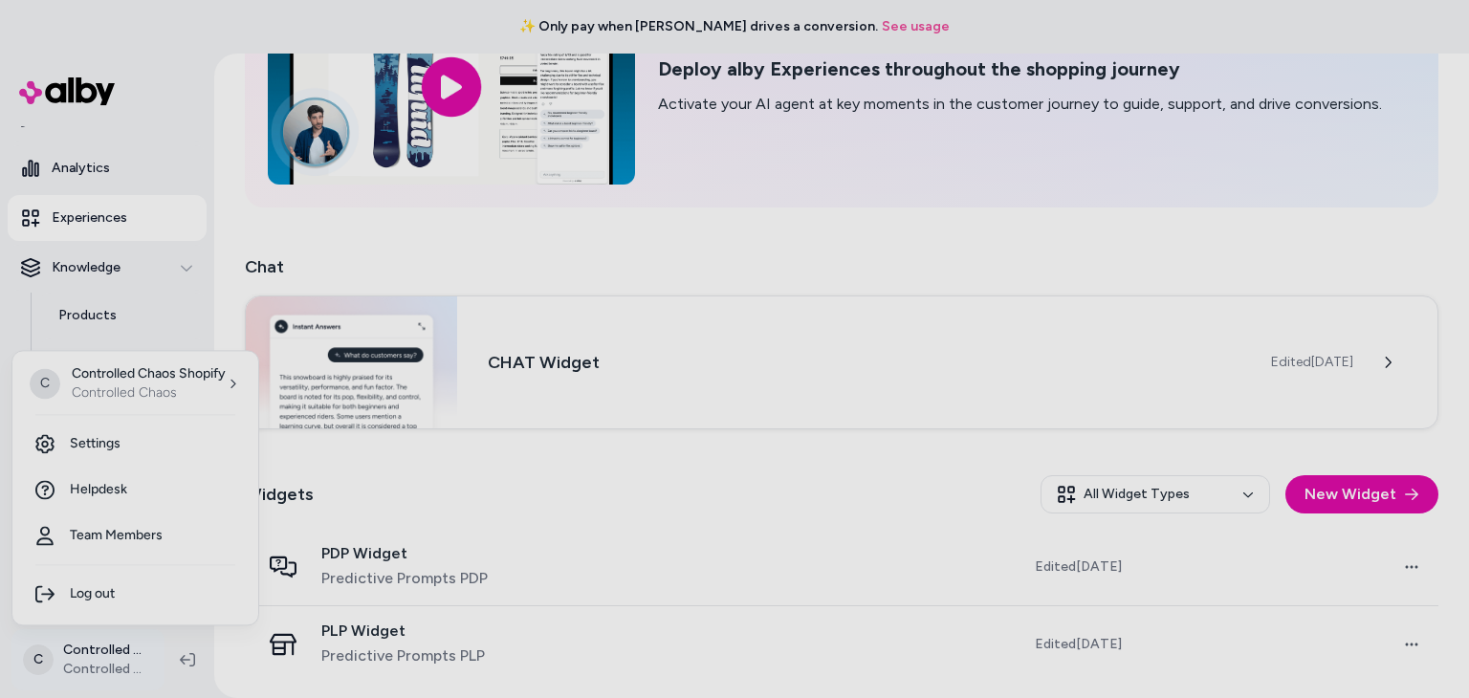
click at [25, 666] on html "✨ Only pay when [PERSON_NAME] drives a conversion. See usage Home Agents Inbox …" at bounding box center [734, 349] width 1469 height 698
click at [143, 437] on link "Settings" at bounding box center [135, 444] width 230 height 46
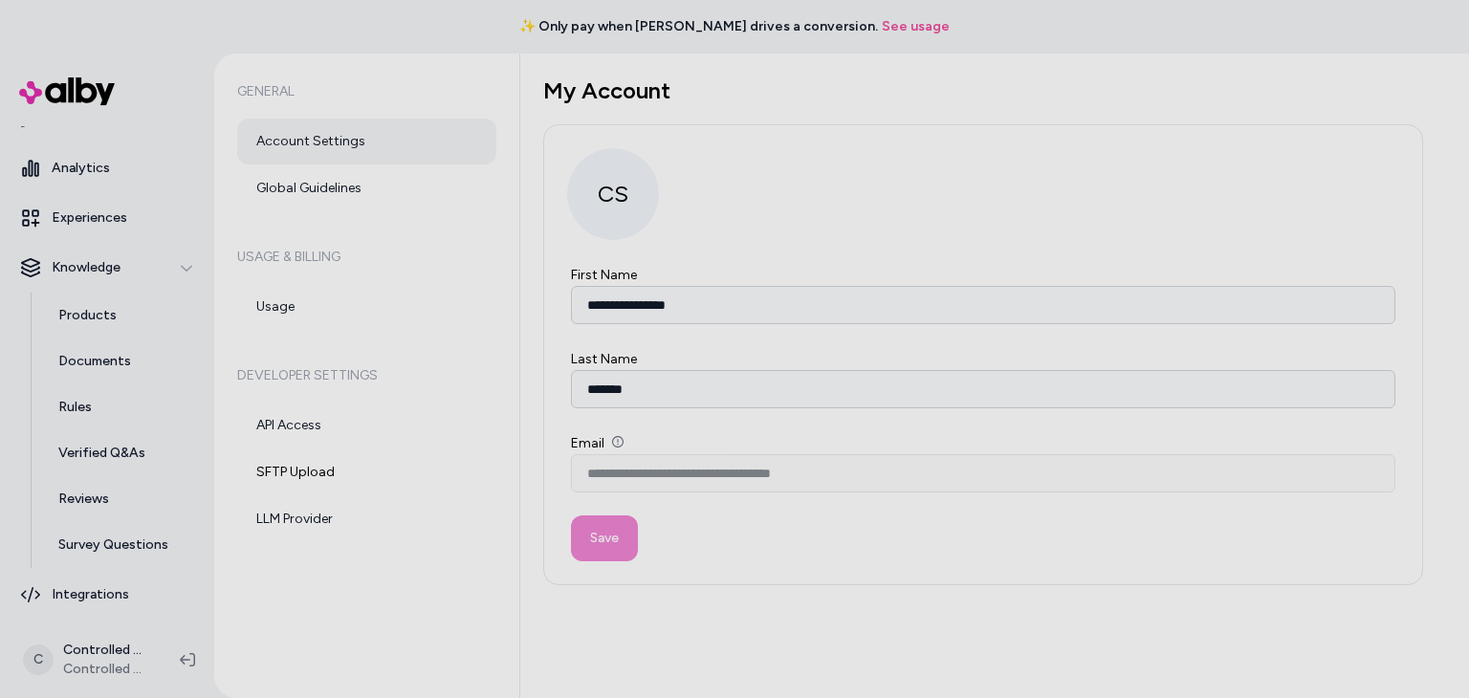
click at [620, 208] on span "CS" at bounding box center [613, 194] width 92 height 92
click at [413, 185] on link "Global Guidelines" at bounding box center [366, 188] width 259 height 46
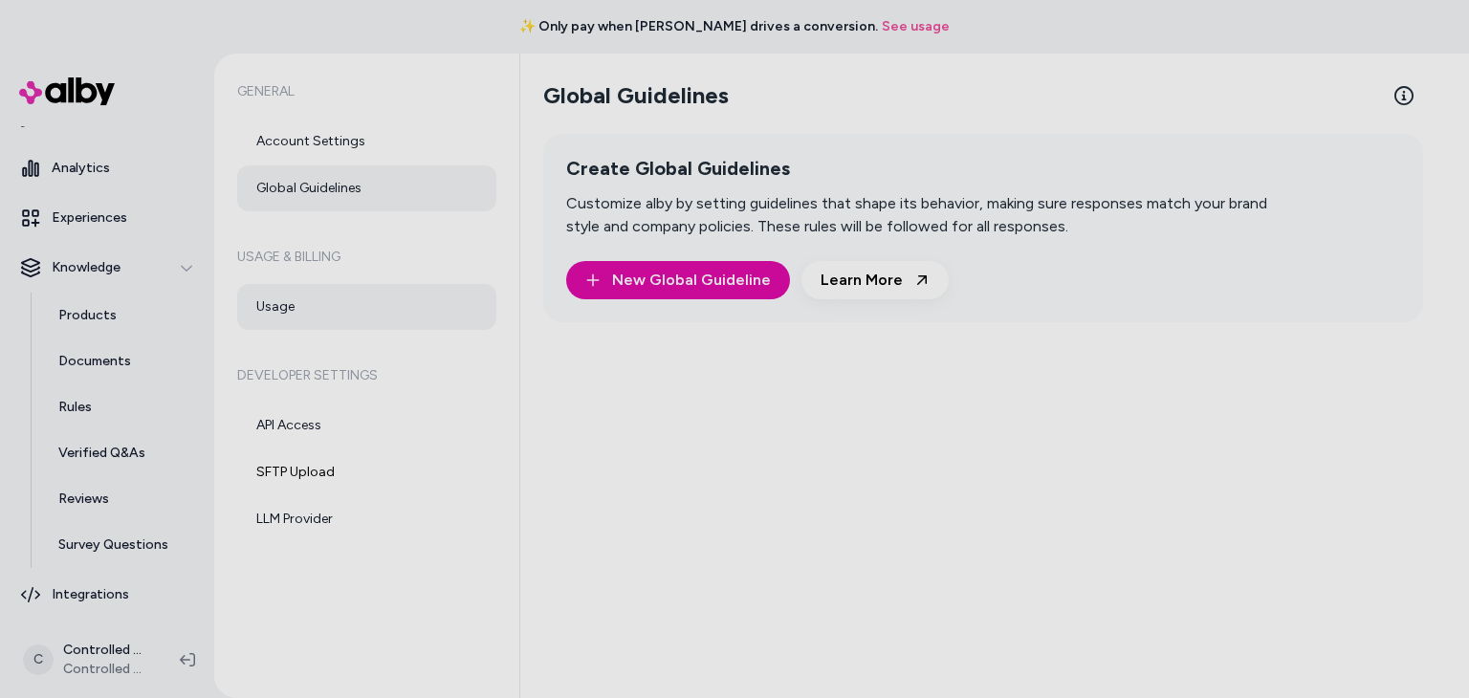
click at [397, 311] on link "Usage" at bounding box center [366, 307] width 259 height 46
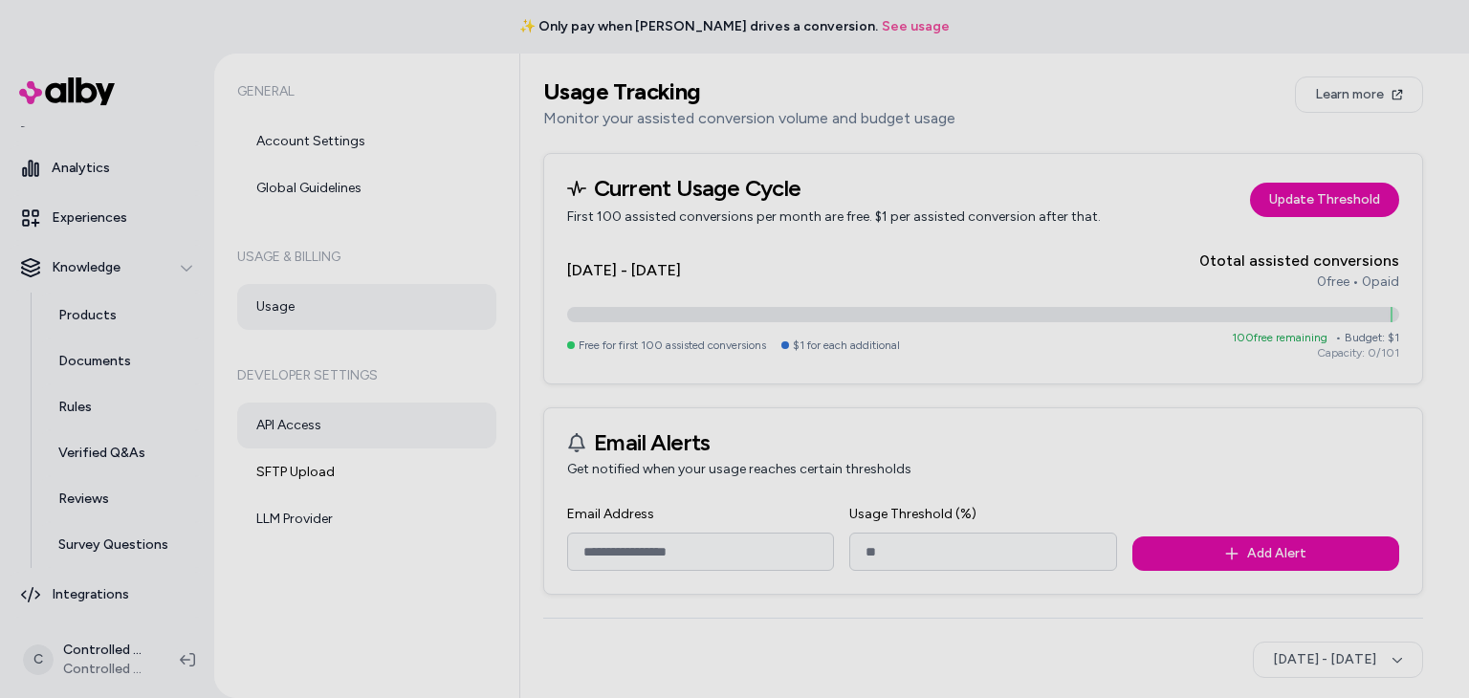
click at [380, 417] on link "API Access" at bounding box center [366, 426] width 259 height 46
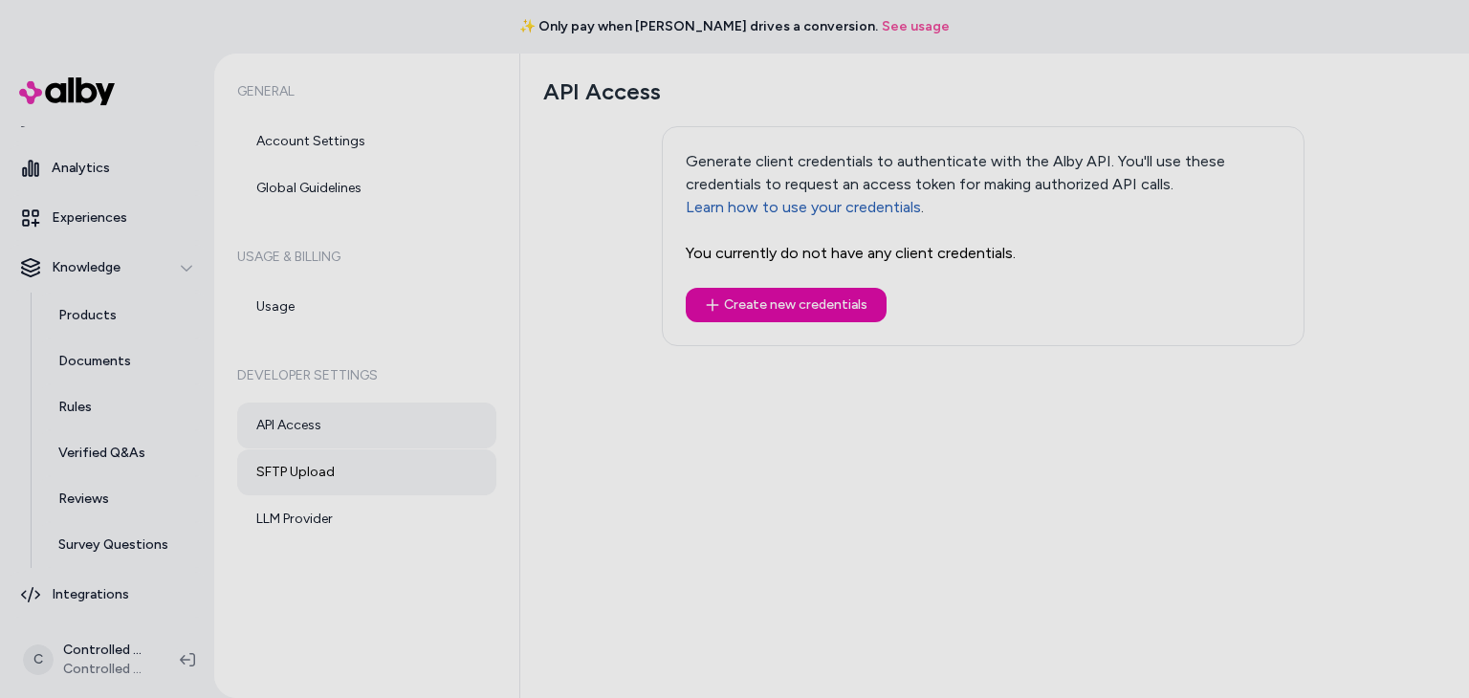
click at [377, 477] on link "SFTP Upload" at bounding box center [366, 472] width 259 height 46
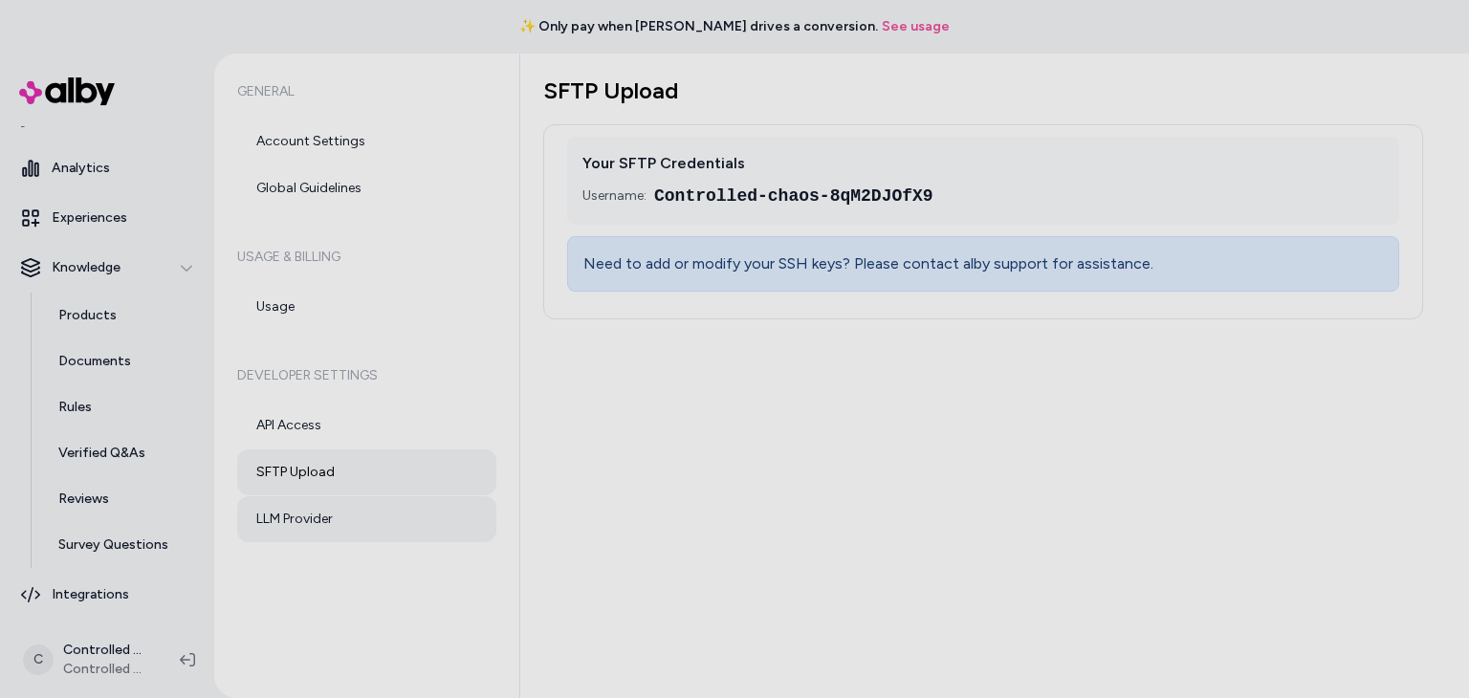
click at [367, 534] on link "LLM Provider" at bounding box center [366, 519] width 259 height 46
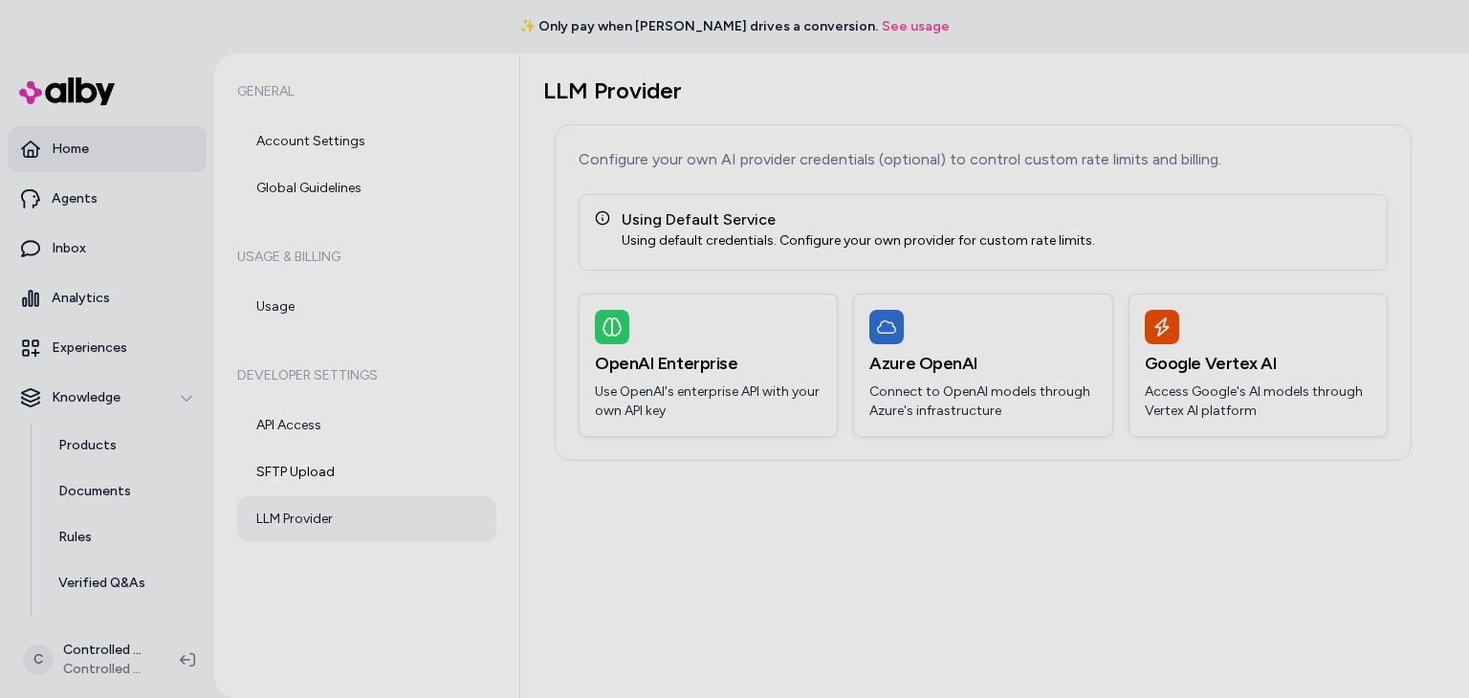
click at [97, 154] on link "Home" at bounding box center [107, 149] width 199 height 46
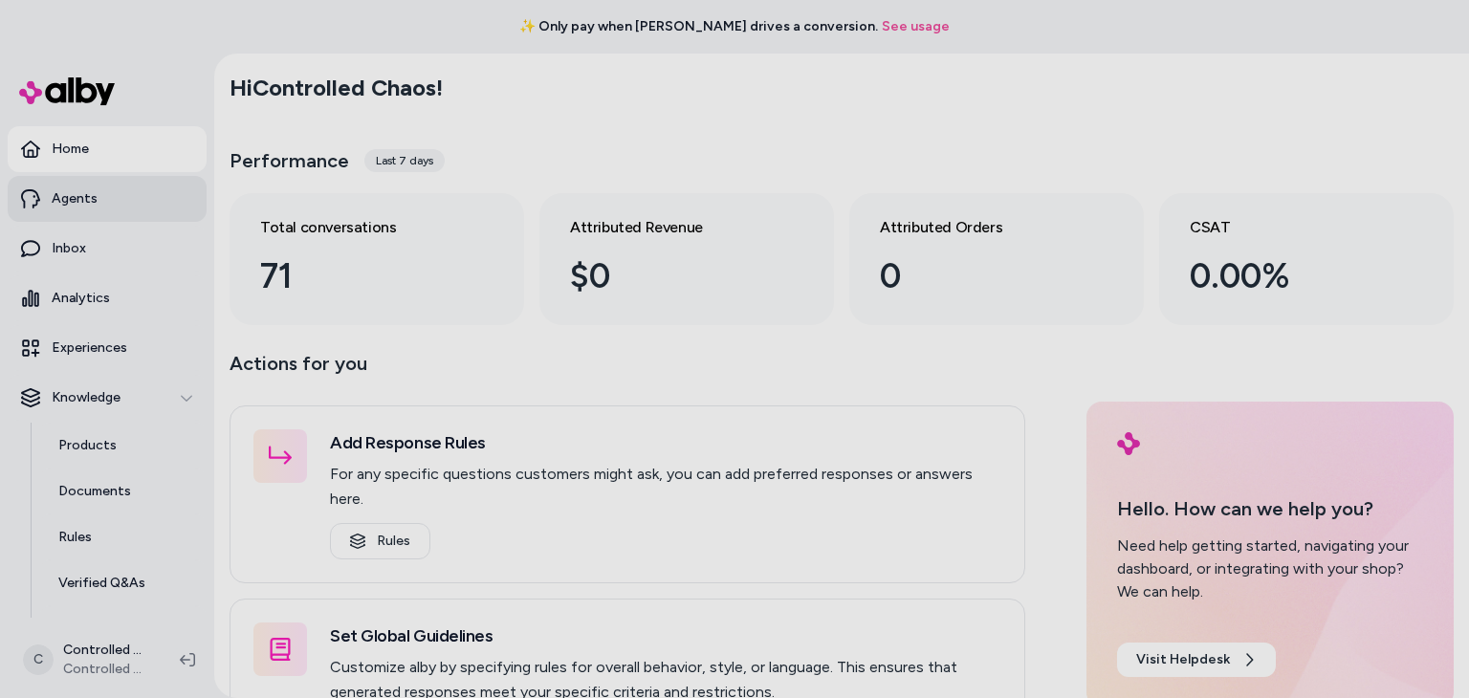
click at [172, 198] on link "Agents" at bounding box center [107, 199] width 199 height 46
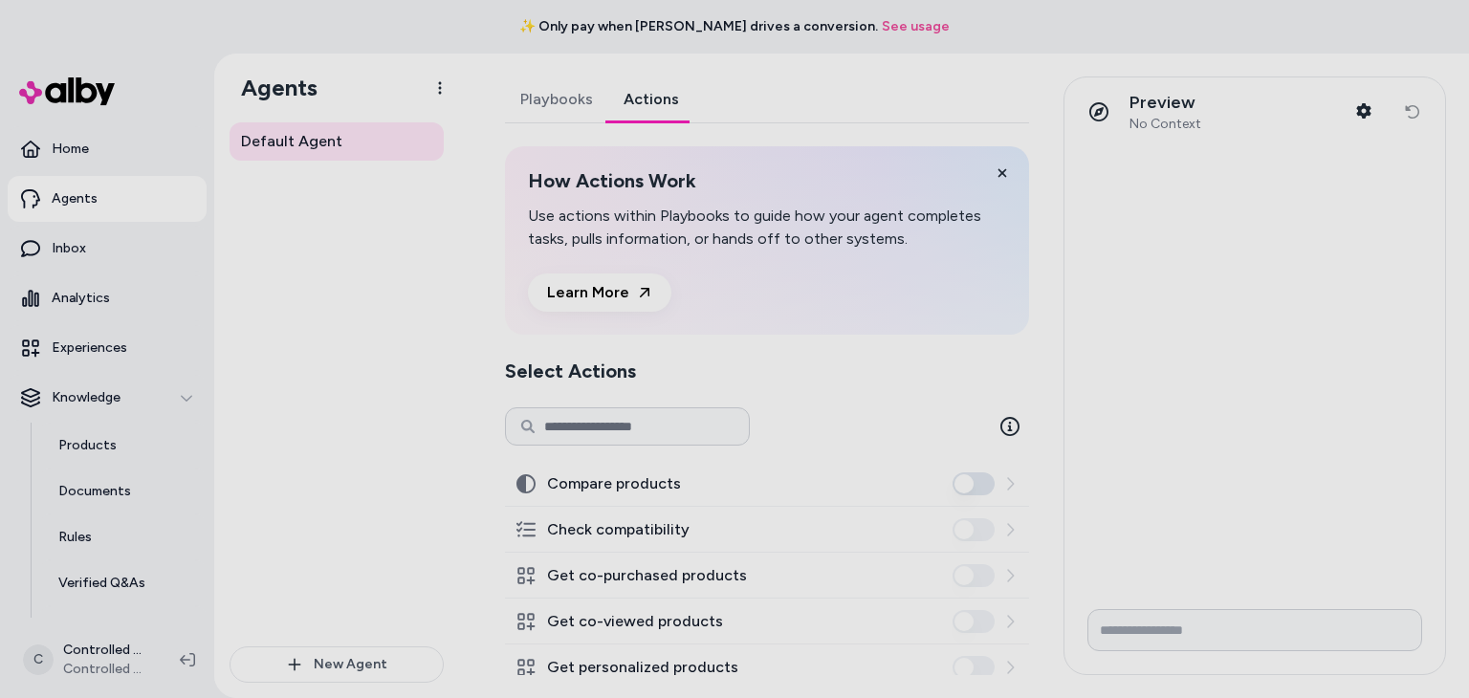
click at [645, 114] on link "Actions" at bounding box center [651, 99] width 86 height 46
click at [117, 255] on link "Inbox" at bounding box center [107, 249] width 199 height 46
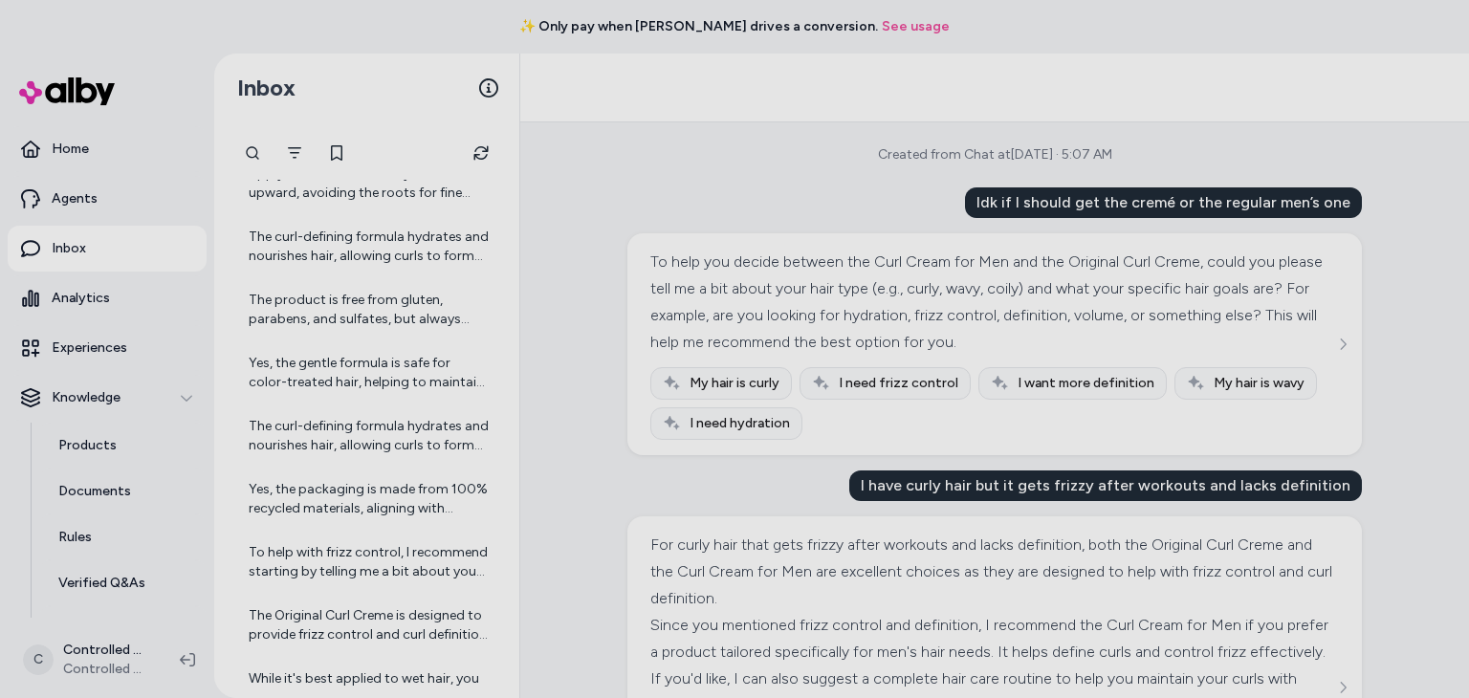
scroll to position [553, 0]
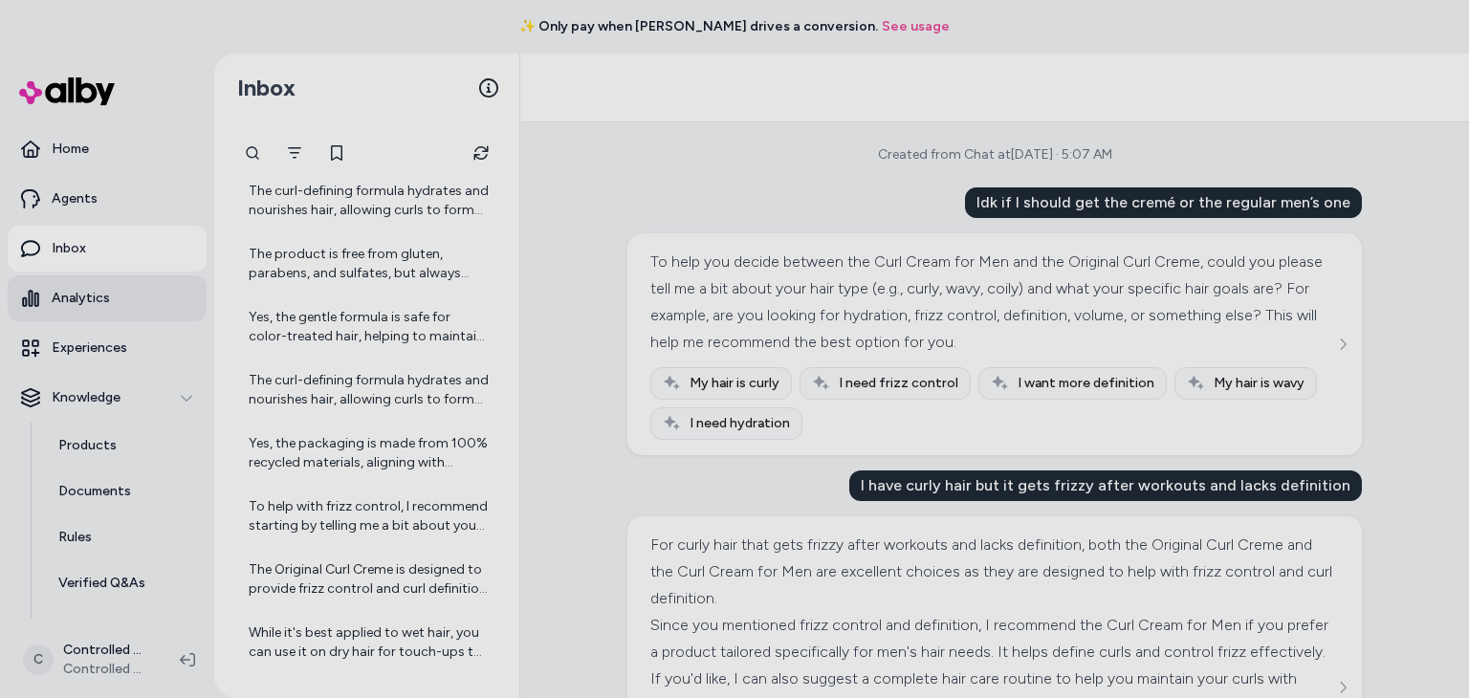
click at [100, 311] on link "Analytics" at bounding box center [107, 298] width 199 height 46
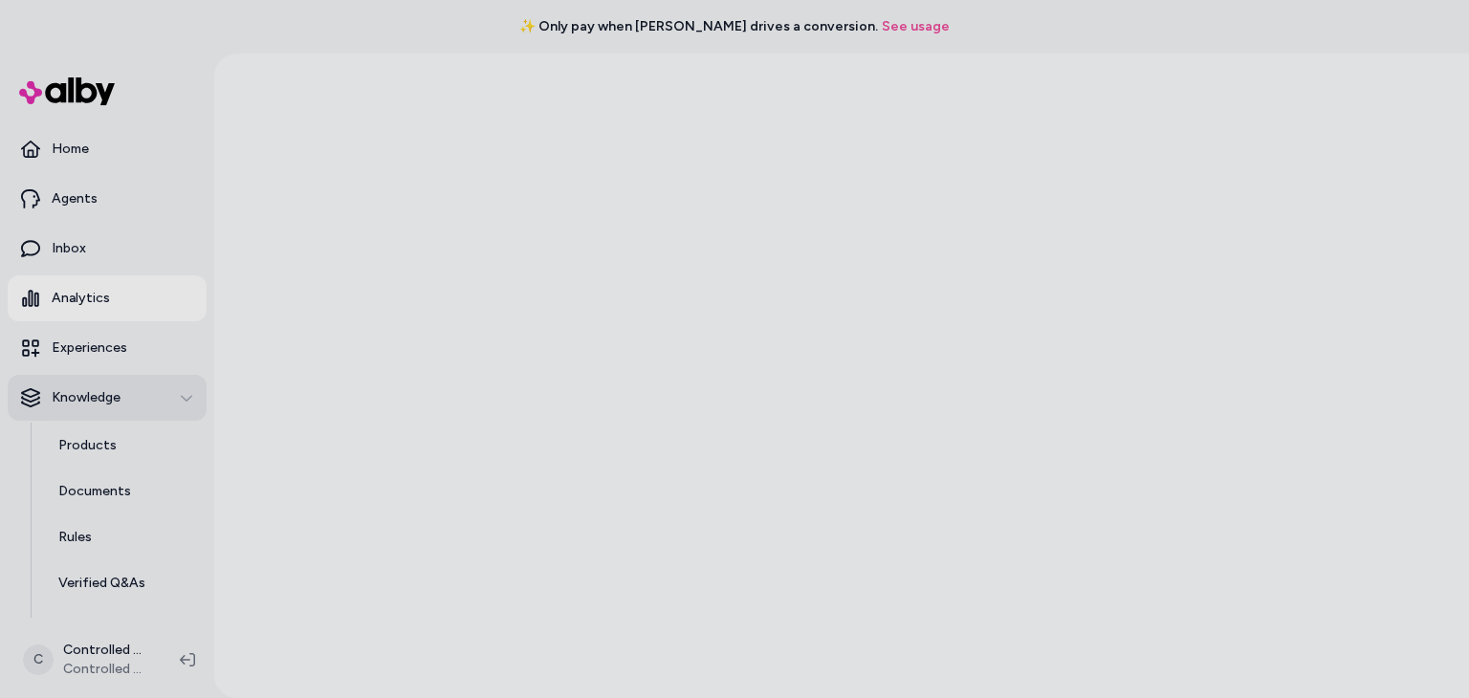
scroll to position [130, 0]
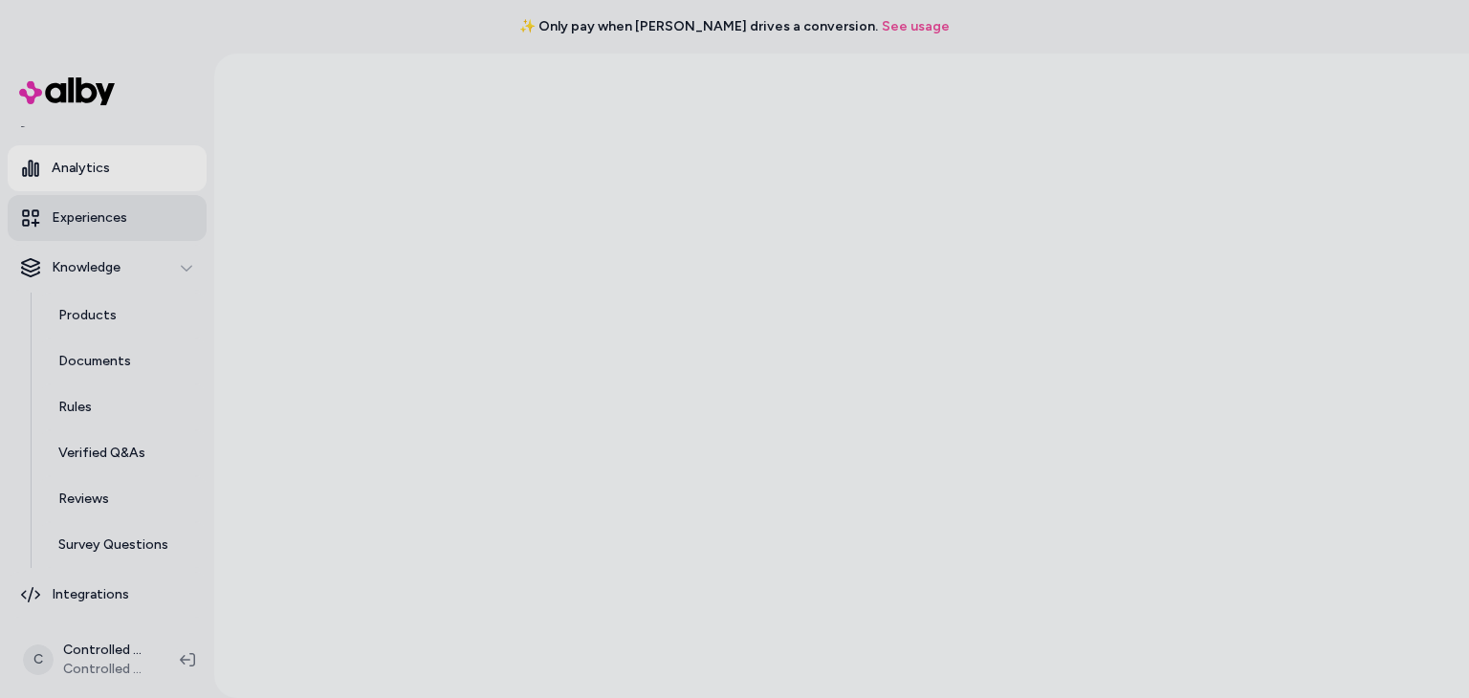
click at [99, 239] on link "Experiences" at bounding box center [107, 218] width 199 height 46
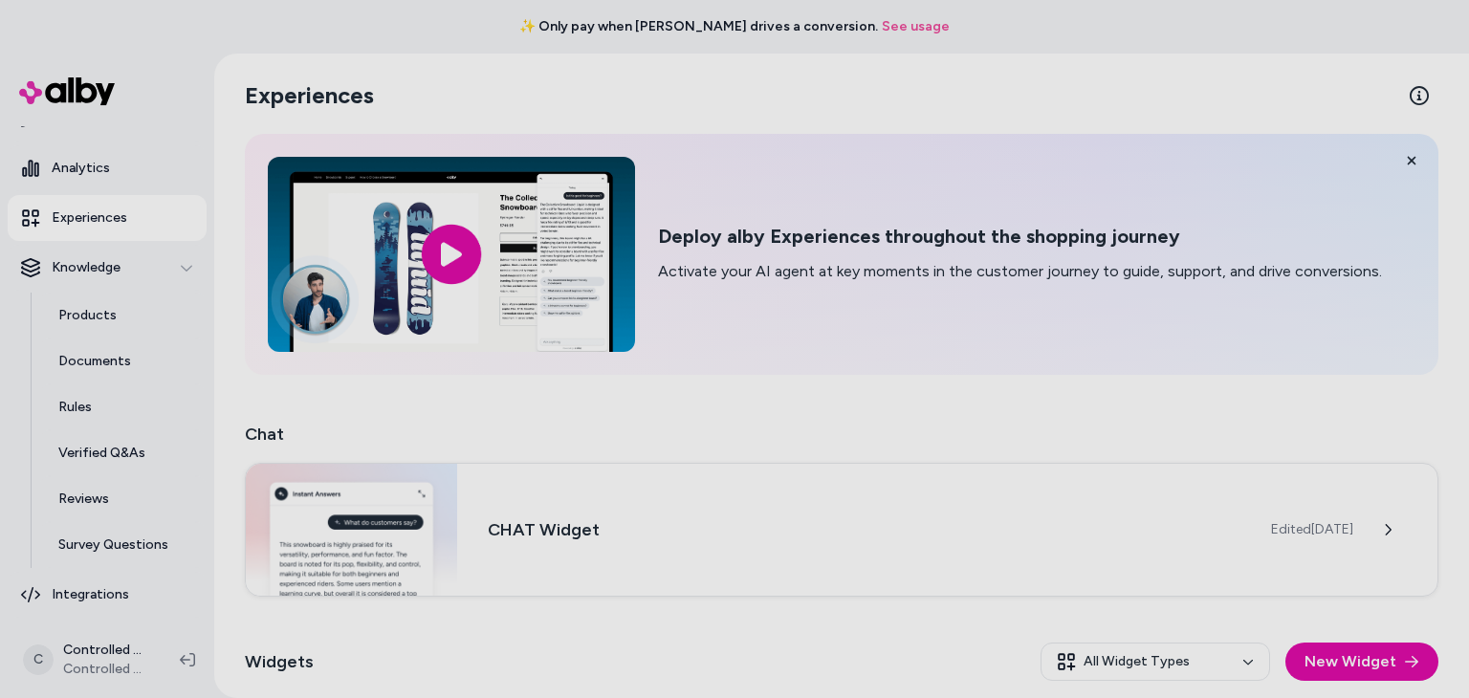
scroll to position [167, 0]
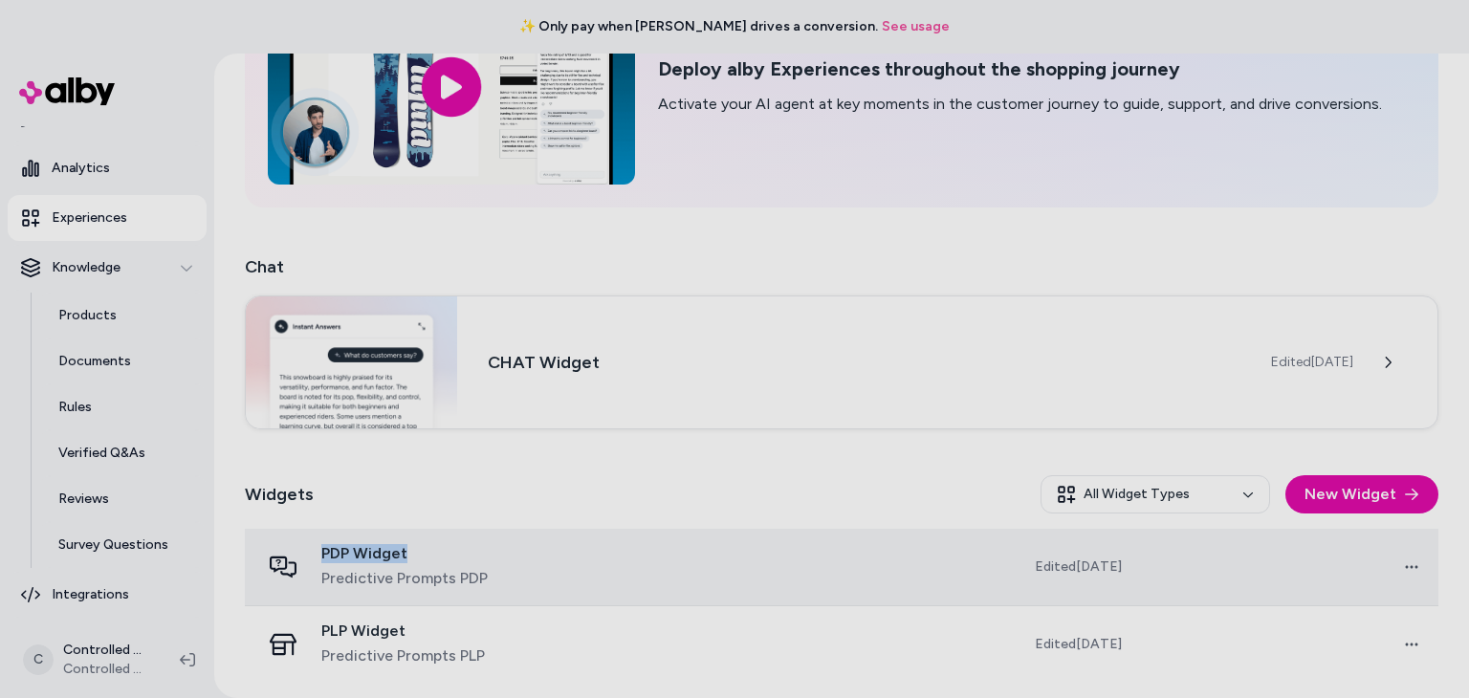
drag, startPoint x: 401, startPoint y: 556, endPoint x: 320, endPoint y: 551, distance: 80.5
click at [321, 551] on span "PDP Widget" at bounding box center [404, 553] width 166 height 19
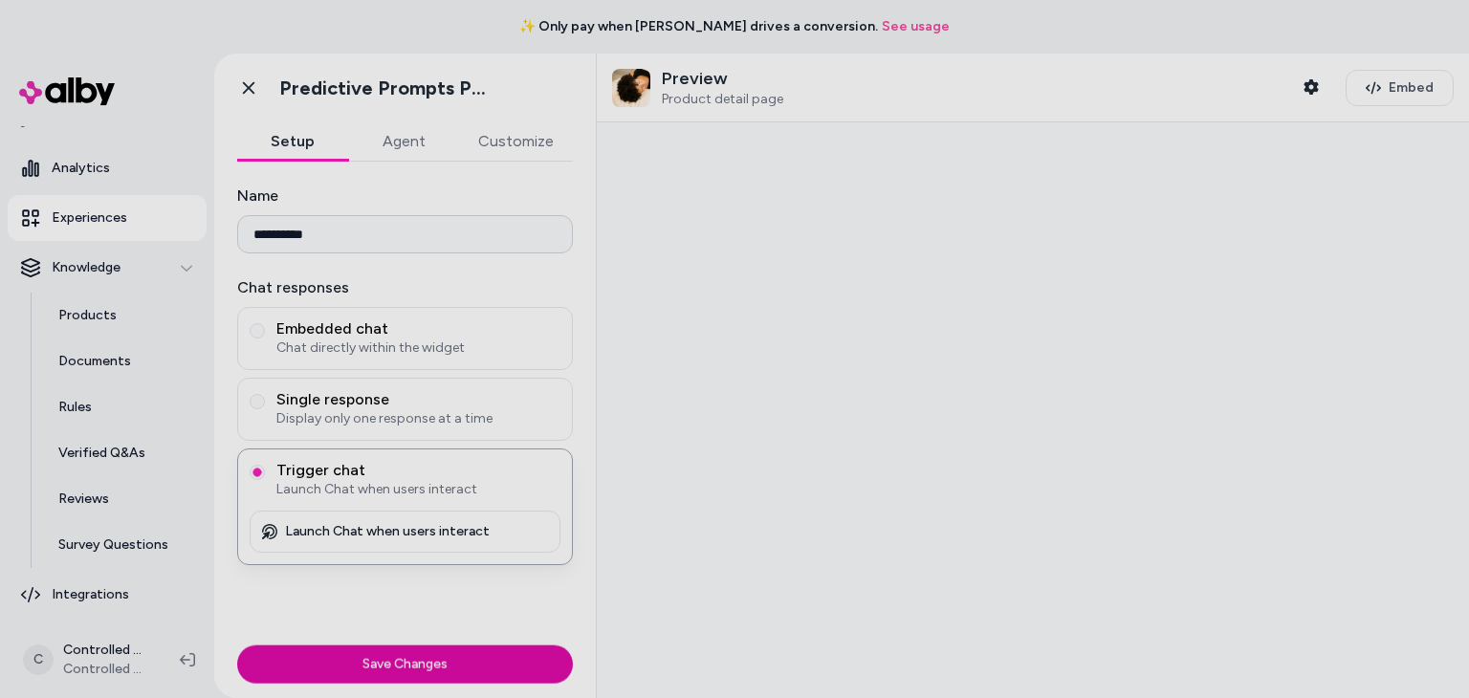
click at [417, 506] on div "Trigger chat Launch Chat when users interact Launch Chat when users interact" at bounding box center [405, 506] width 336 height 117
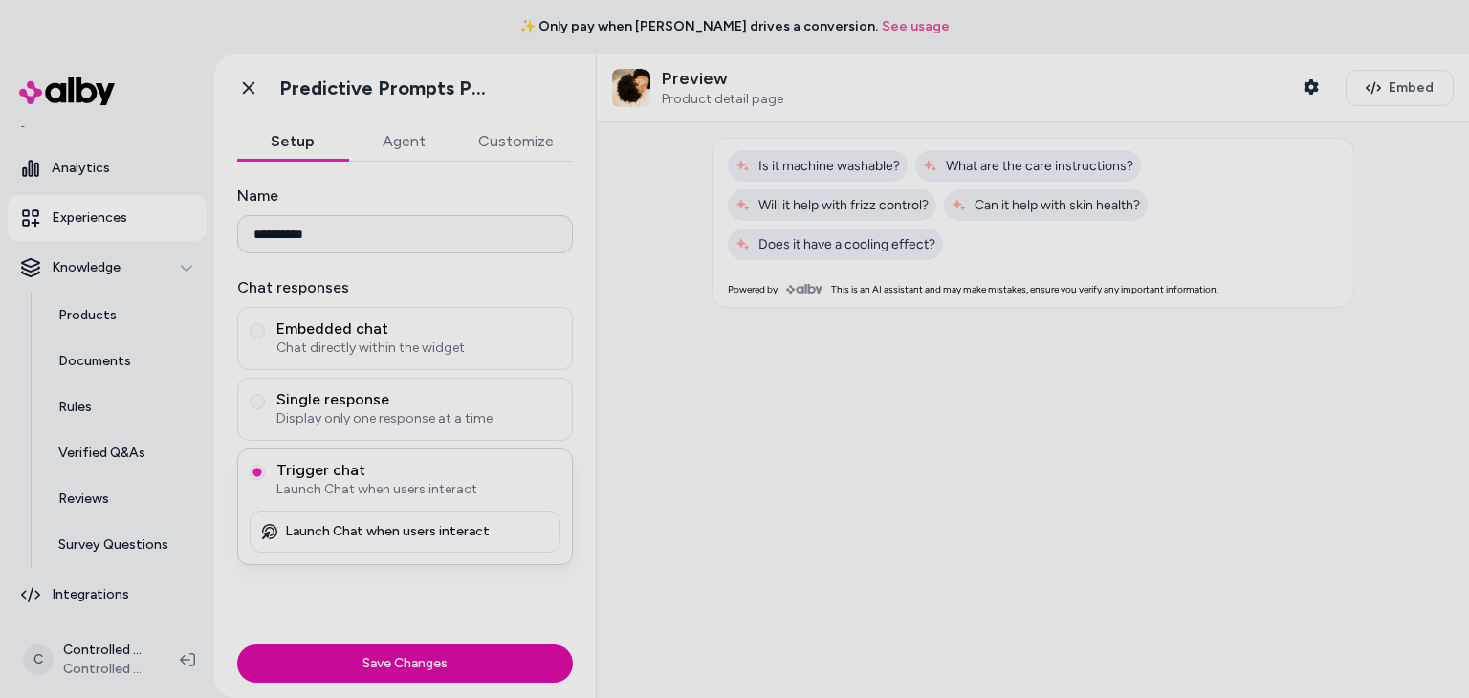
click at [394, 540] on div "Launch Chat when users interact" at bounding box center [405, 532] width 311 height 42
click at [407, 139] on button "Agent" at bounding box center [403, 141] width 111 height 38
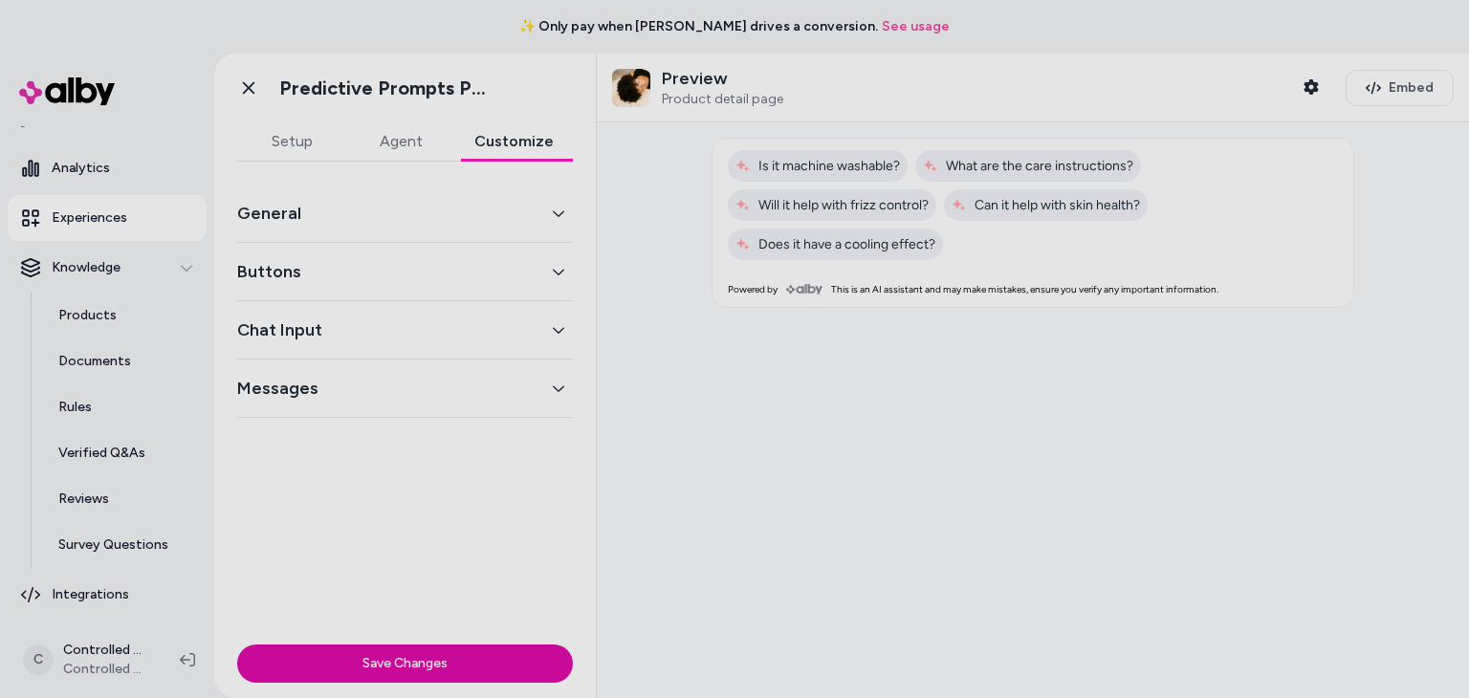
click at [513, 141] on button "Customize" at bounding box center [514, 141] width 118 height 38
click at [419, 205] on button "General" at bounding box center [405, 213] width 336 height 27
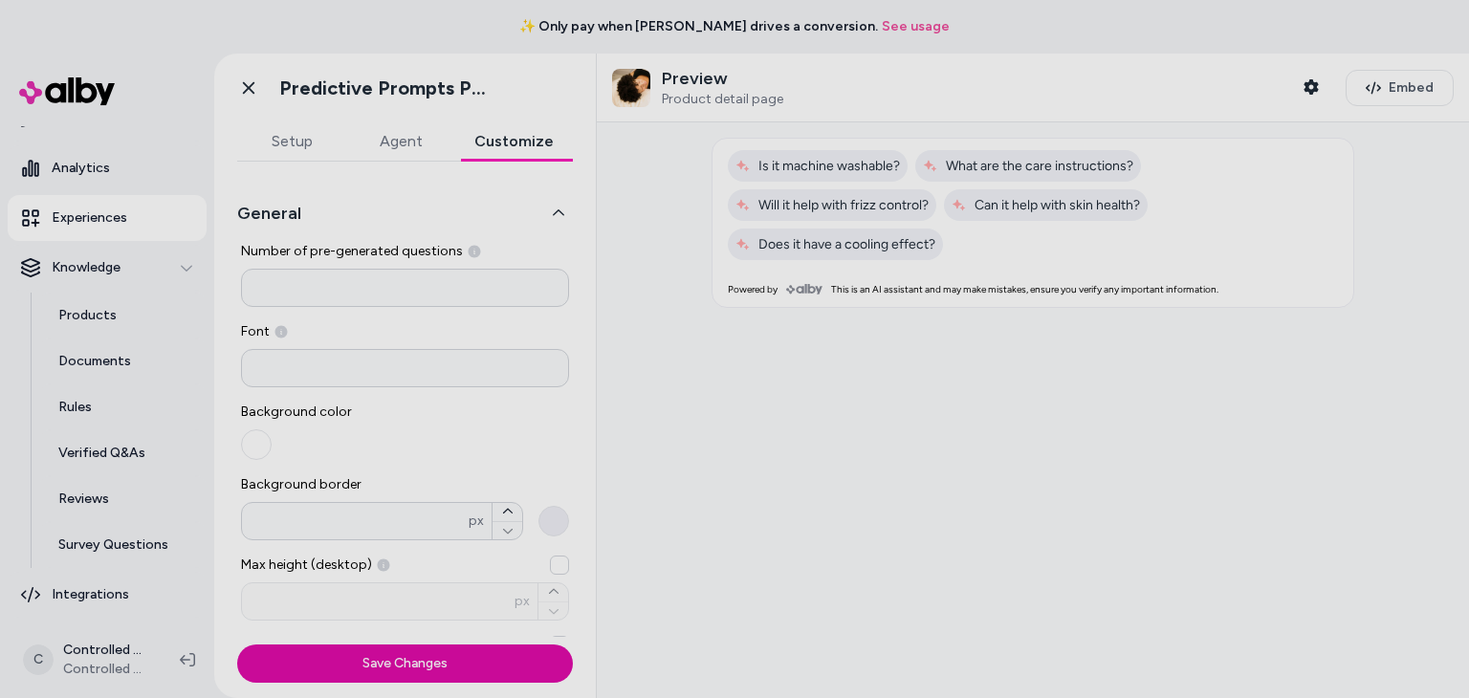
click at [419, 205] on button "General" at bounding box center [405, 213] width 336 height 27
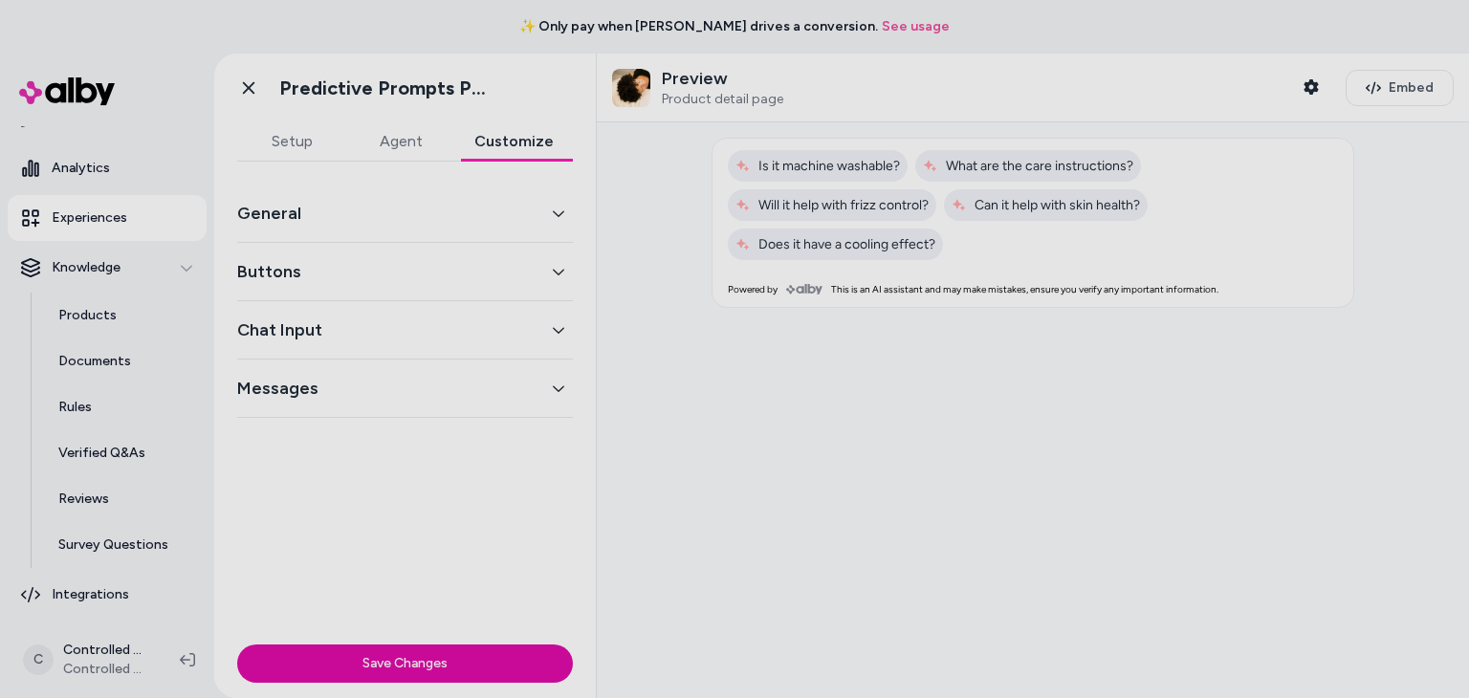
click at [434, 264] on button "Buttons" at bounding box center [405, 271] width 336 height 27
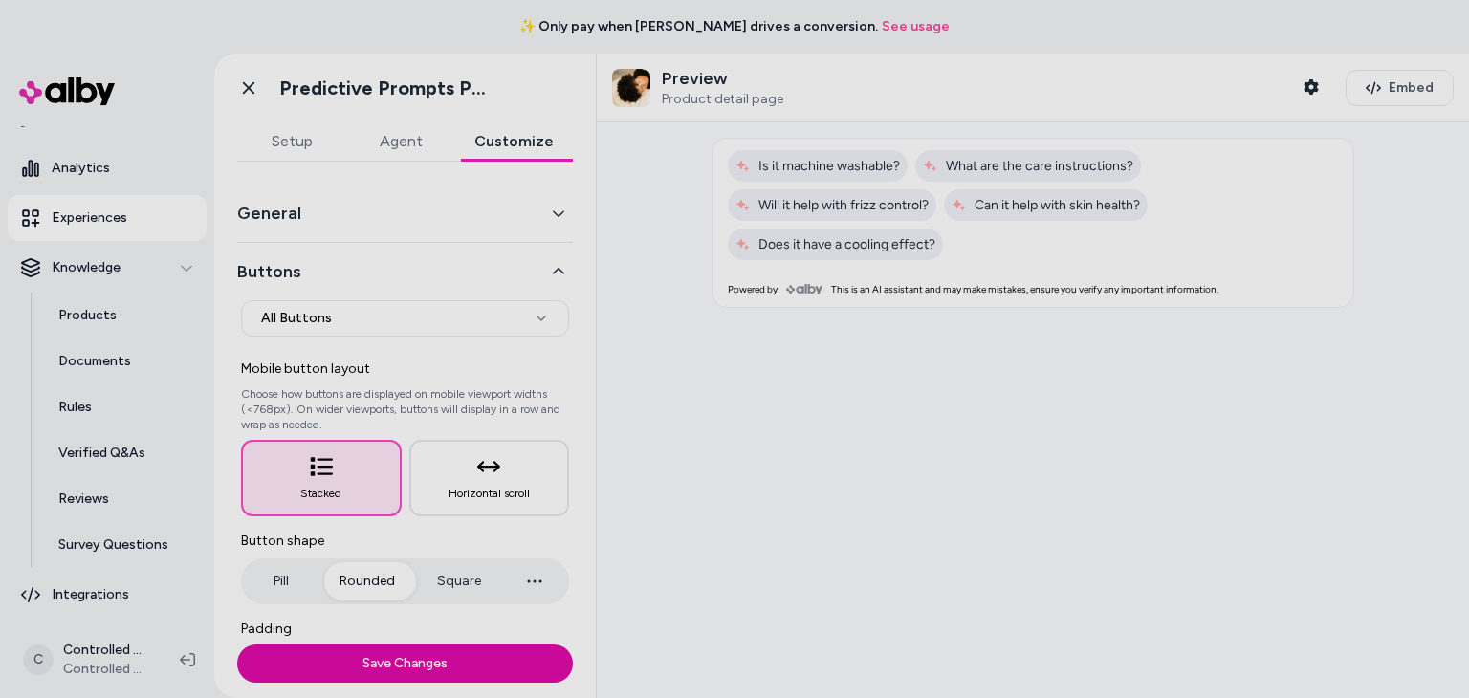
click at [434, 264] on button "Buttons" at bounding box center [405, 271] width 336 height 27
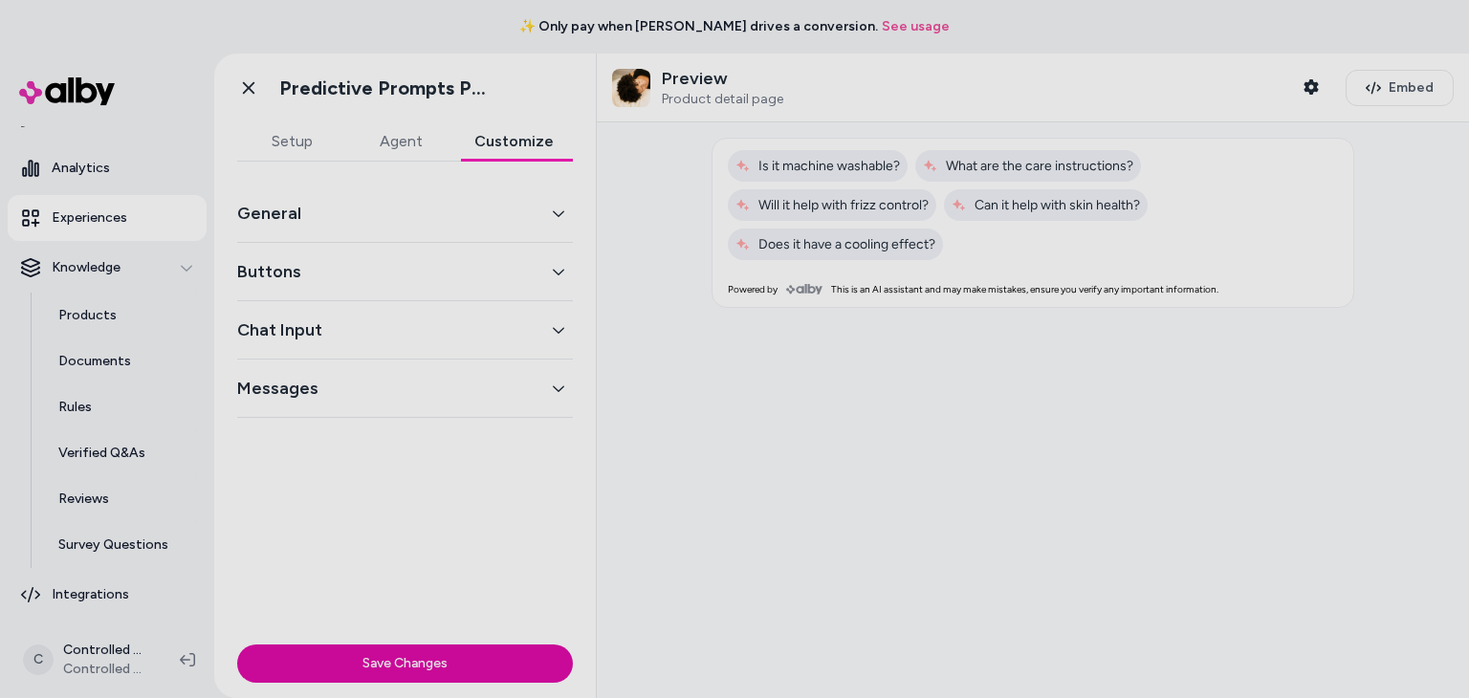
click at [413, 328] on button "Chat Input" at bounding box center [405, 329] width 336 height 27
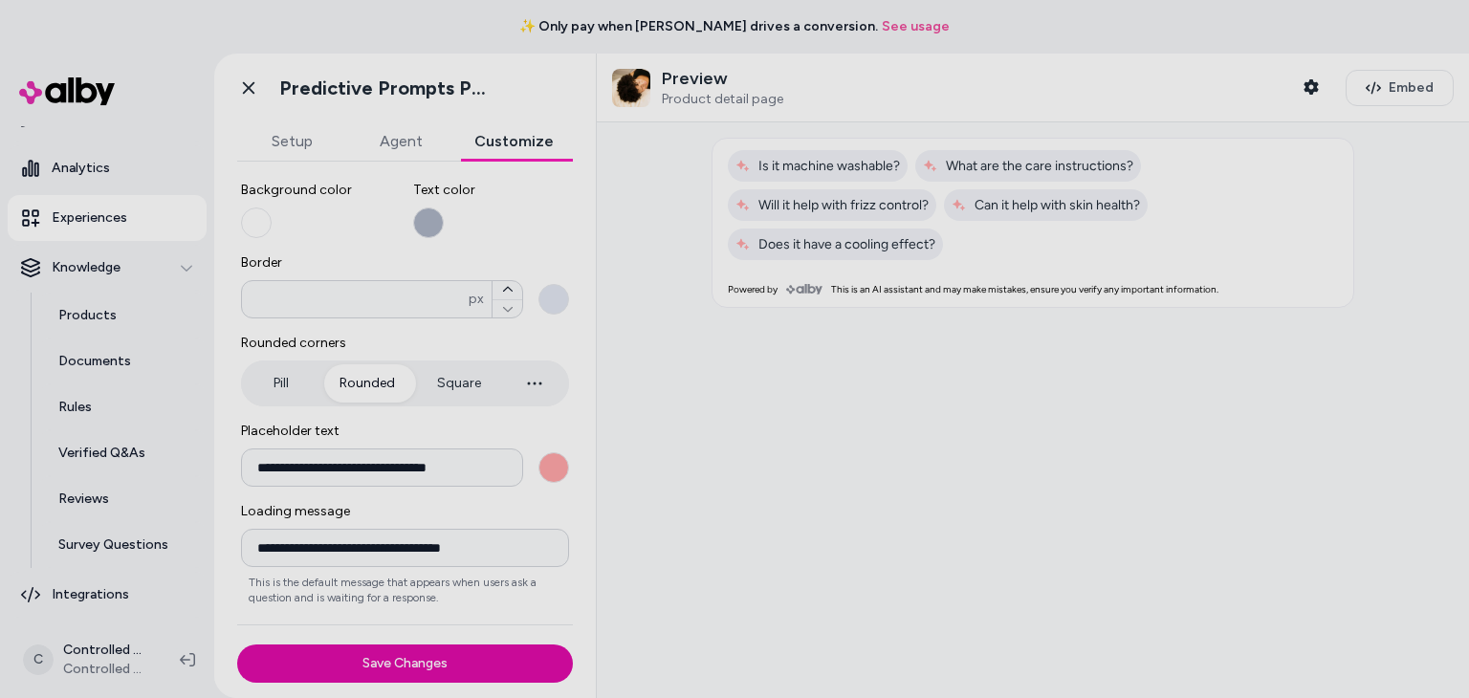
scroll to position [290, 0]
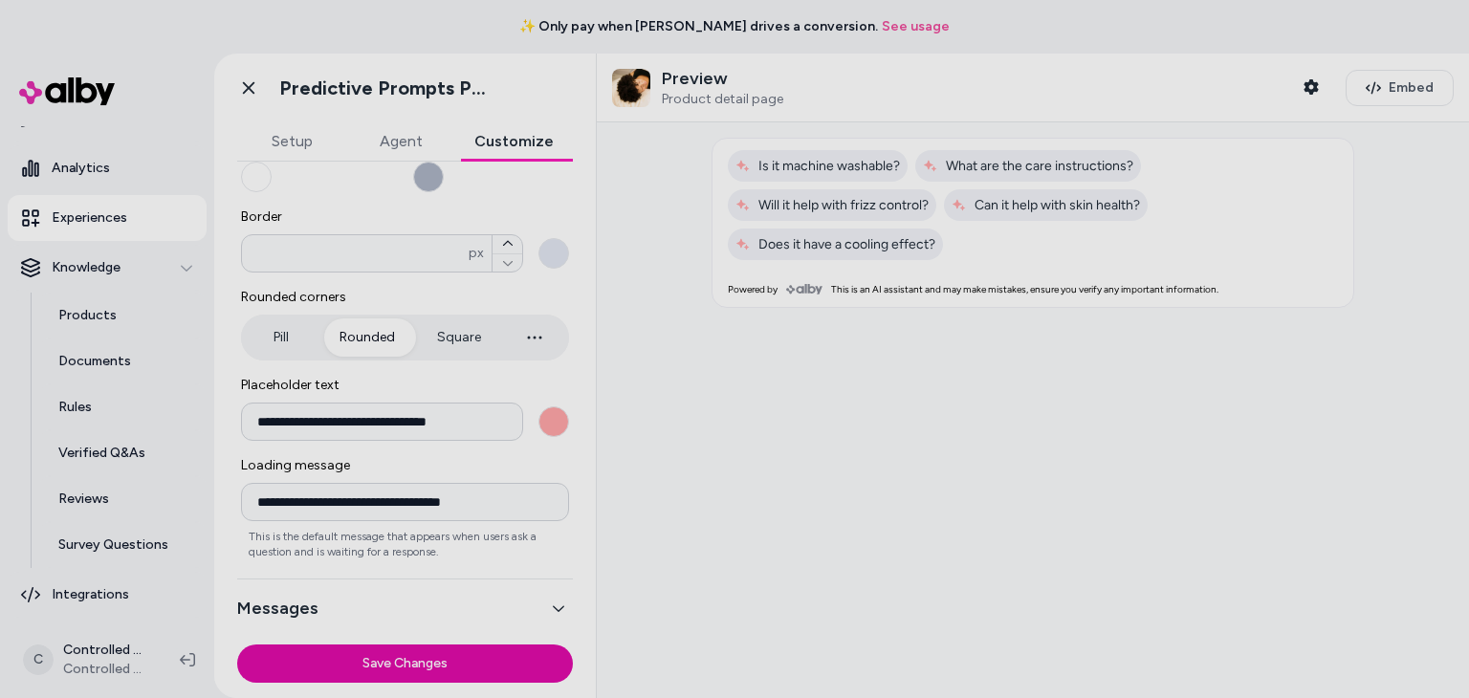
click at [515, 613] on button "Messages" at bounding box center [405, 608] width 336 height 27
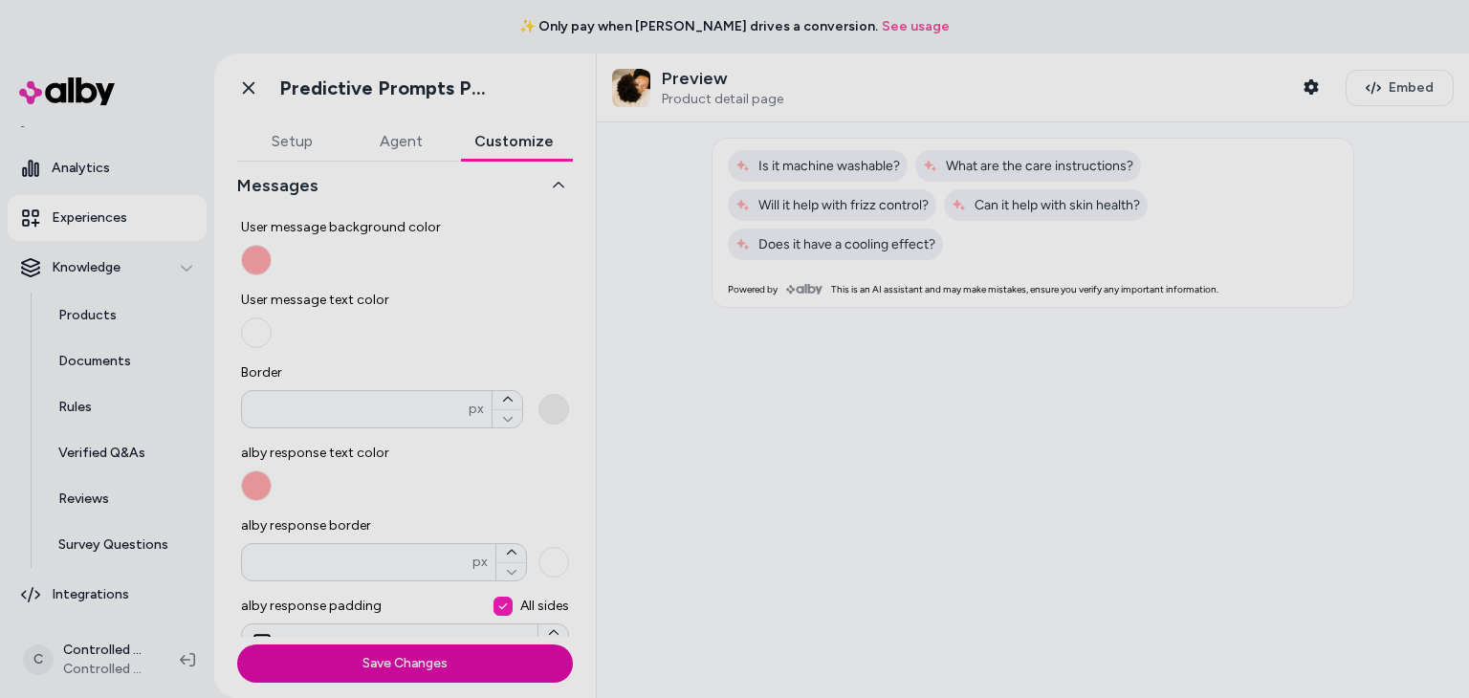
scroll to position [247, 0]
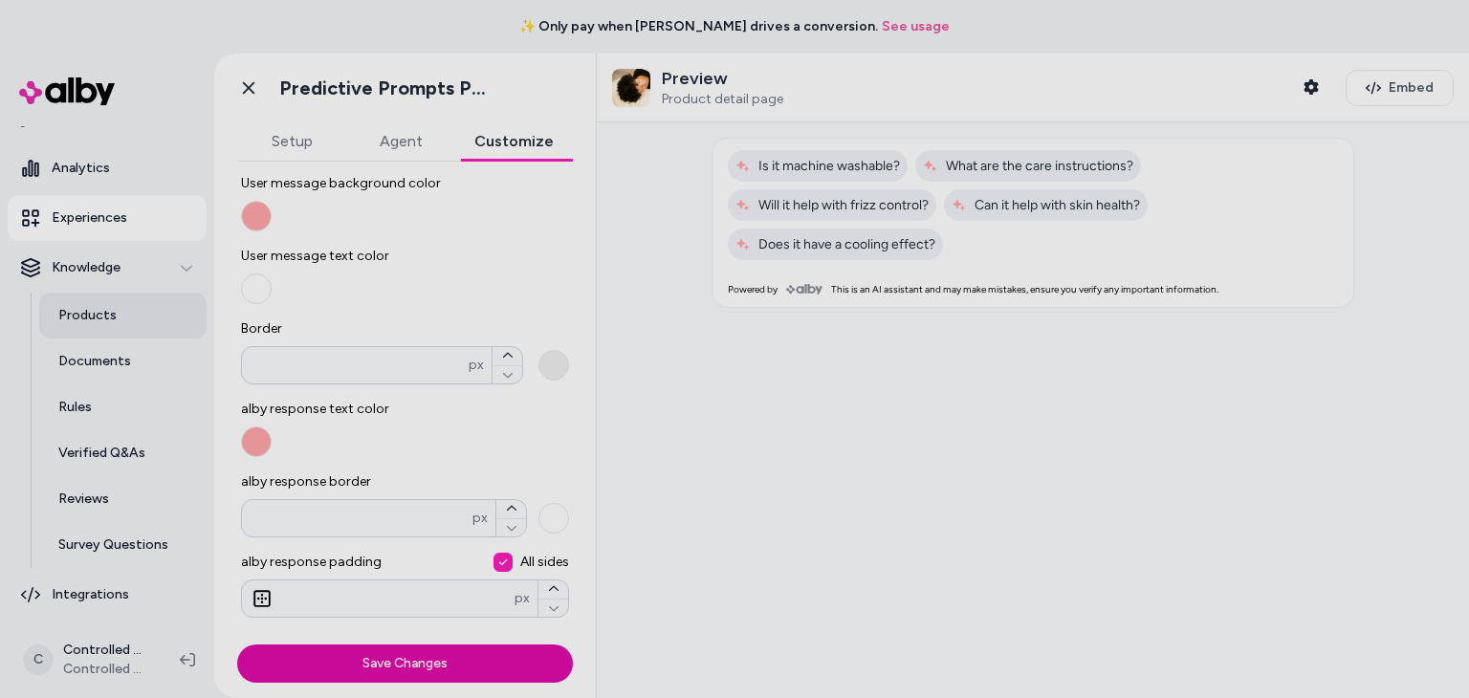
click at [96, 309] on p "Products" at bounding box center [87, 315] width 58 height 19
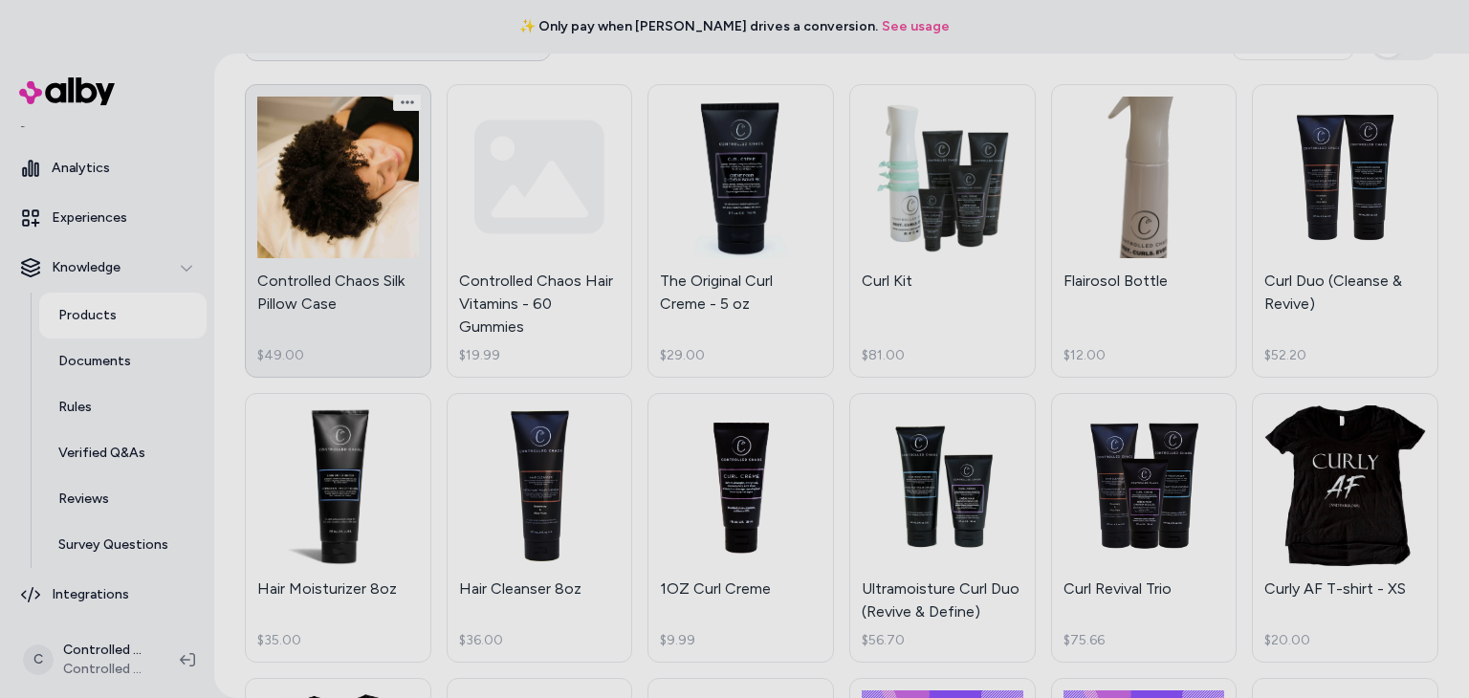
scroll to position [138, 0]
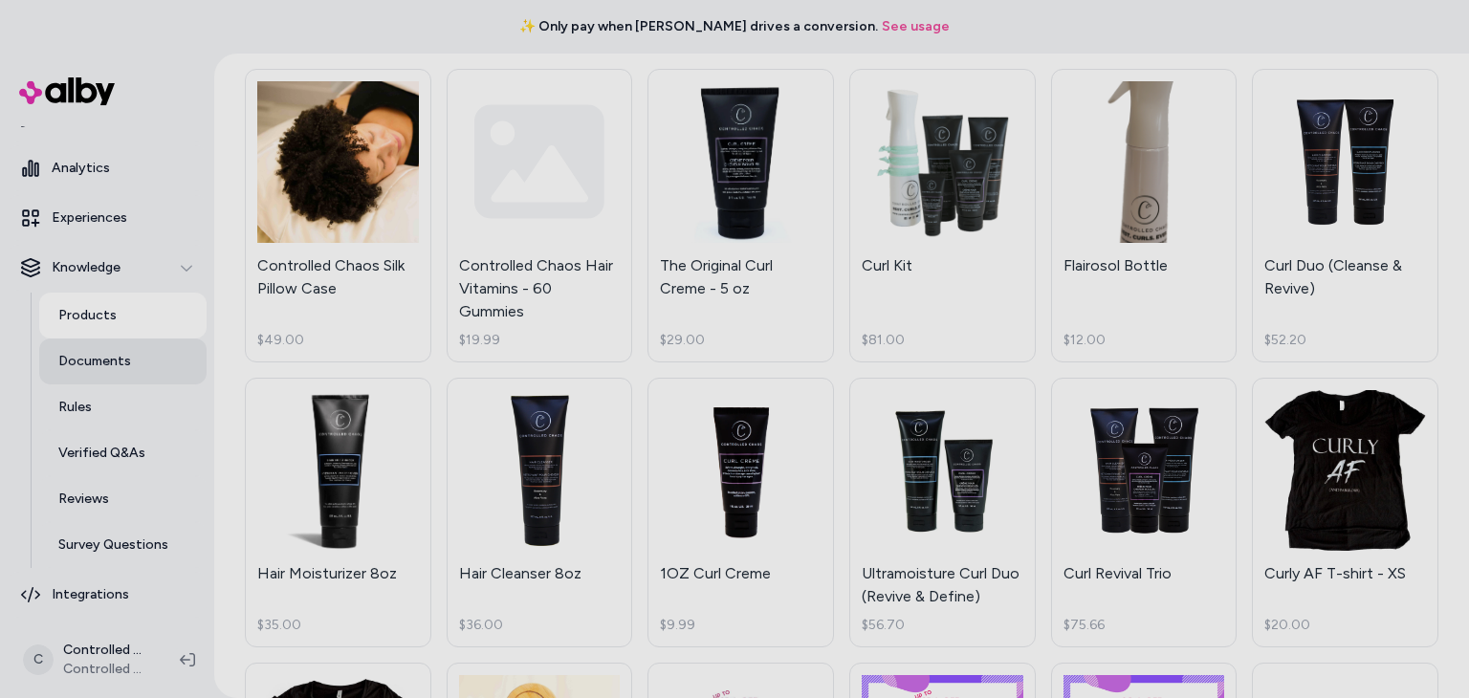
click at [98, 359] on p "Documents" at bounding box center [94, 361] width 73 height 19
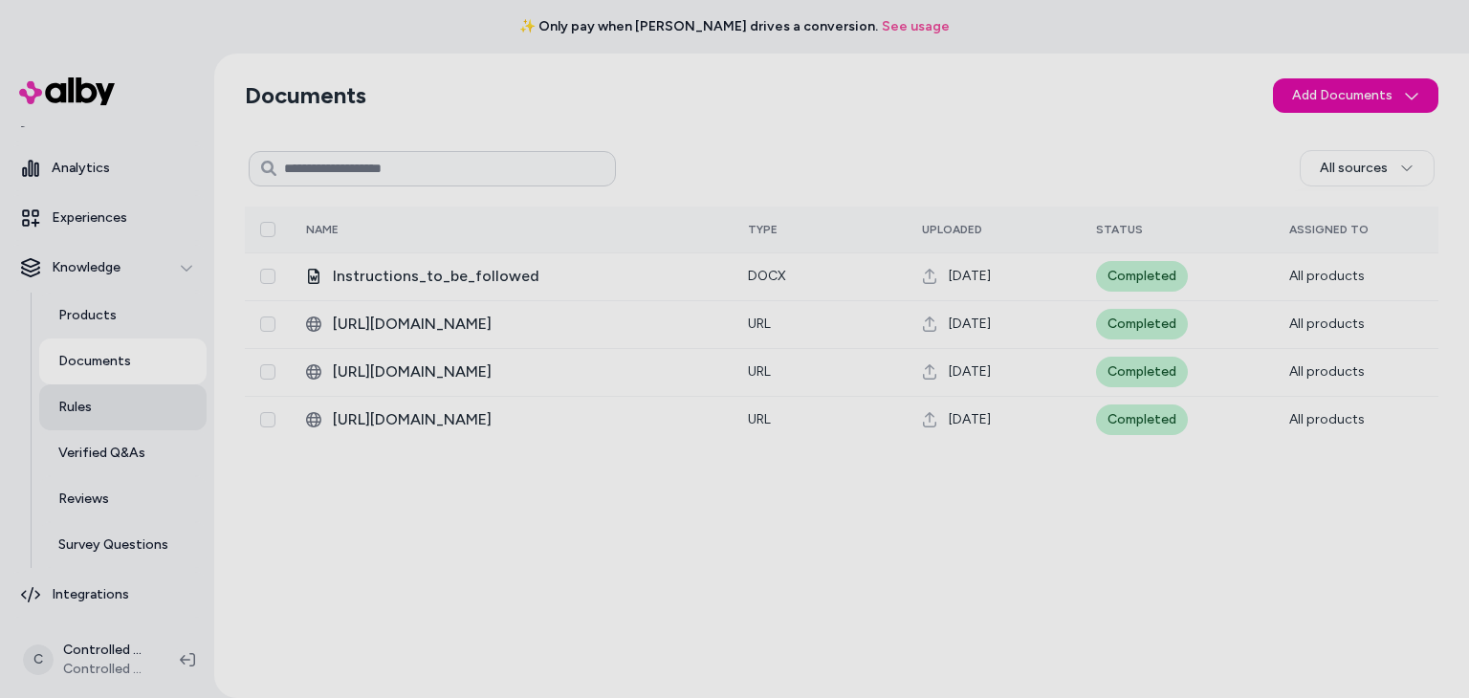
click at [122, 410] on link "Rules" at bounding box center [122, 407] width 167 height 46
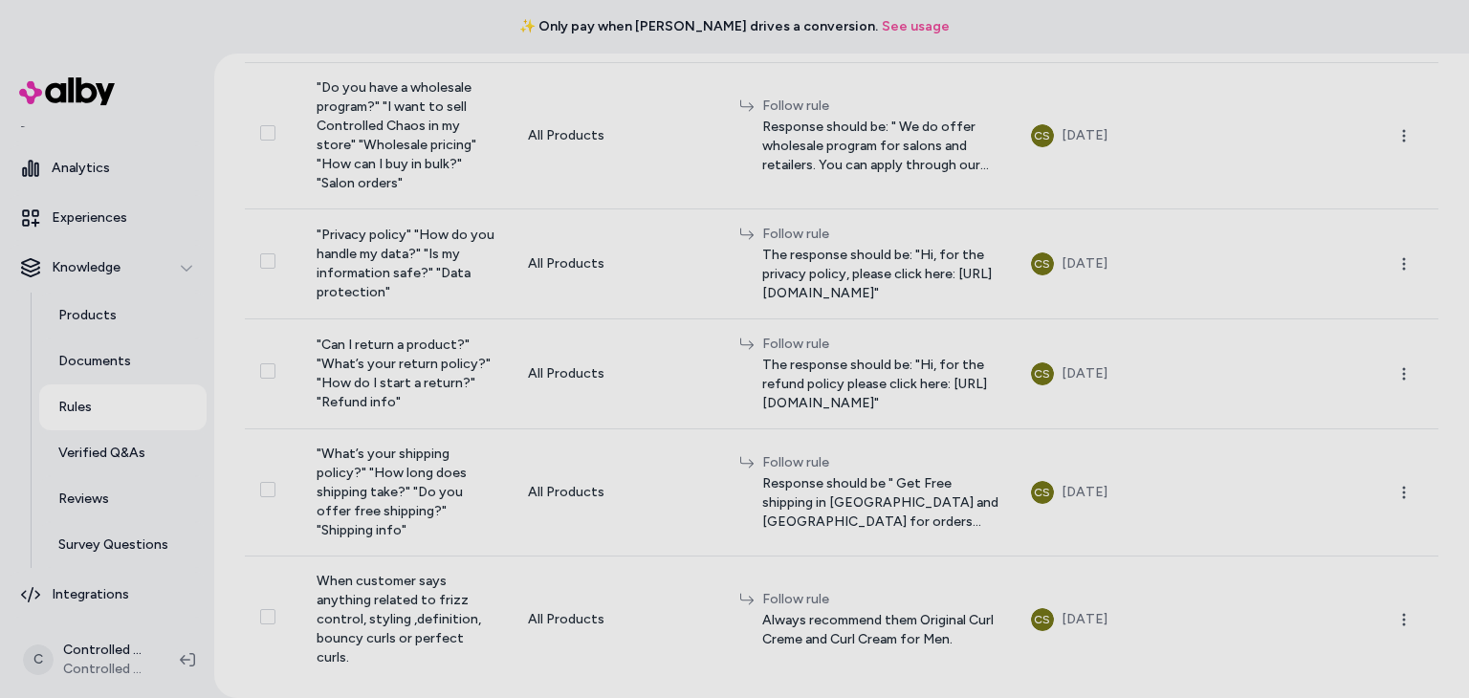
scroll to position [757, 0]
click at [163, 445] on link "Verified Q&As" at bounding box center [122, 453] width 167 height 46
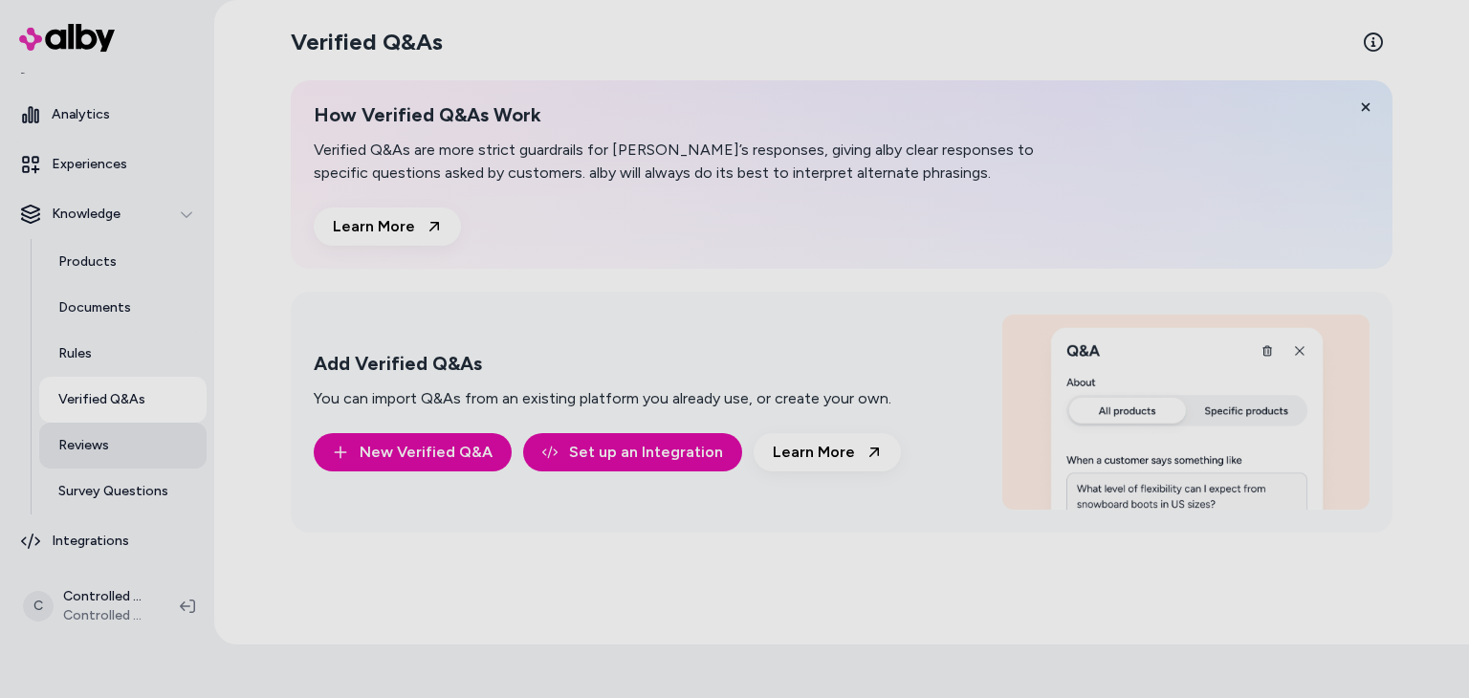
click at [157, 452] on link "Reviews" at bounding box center [122, 446] width 167 height 46
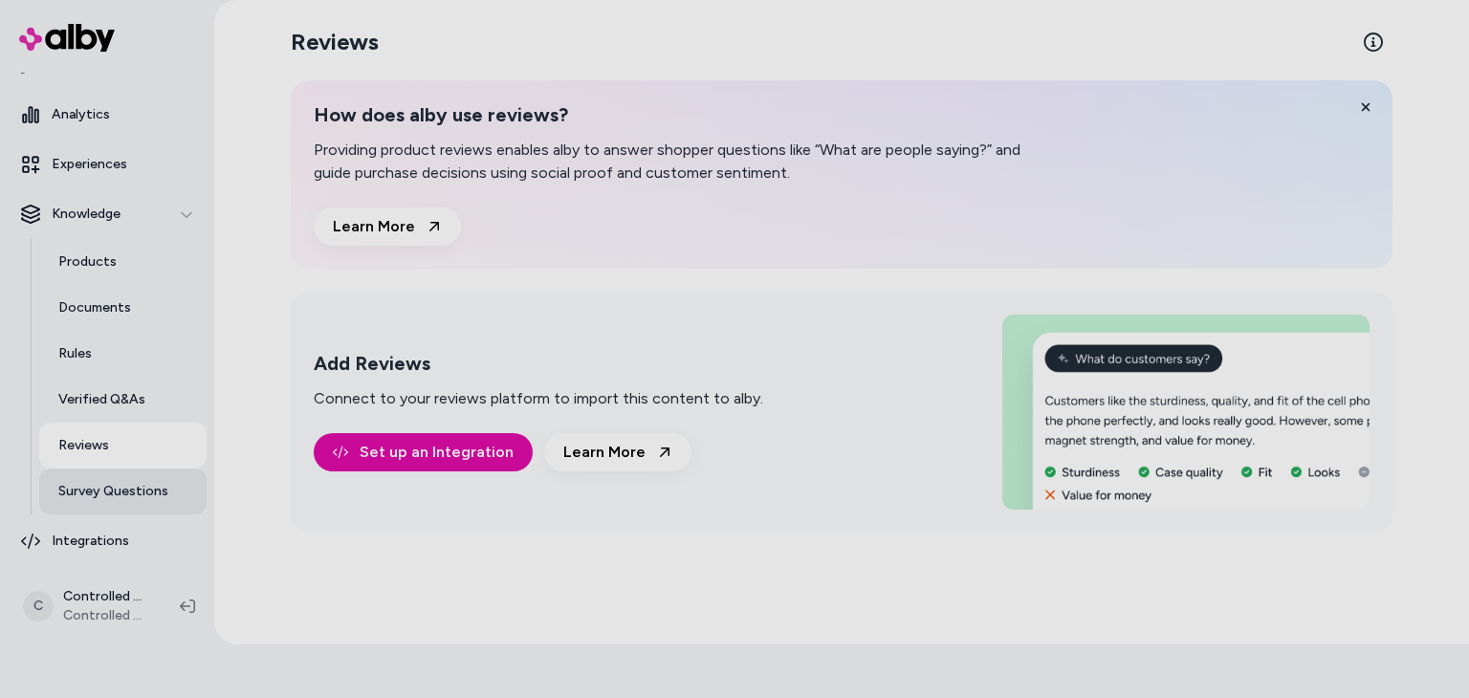
click at [180, 499] on link "Survey Questions" at bounding box center [122, 492] width 167 height 46
click at [113, 488] on p "Survey Questions" at bounding box center [113, 491] width 110 height 19
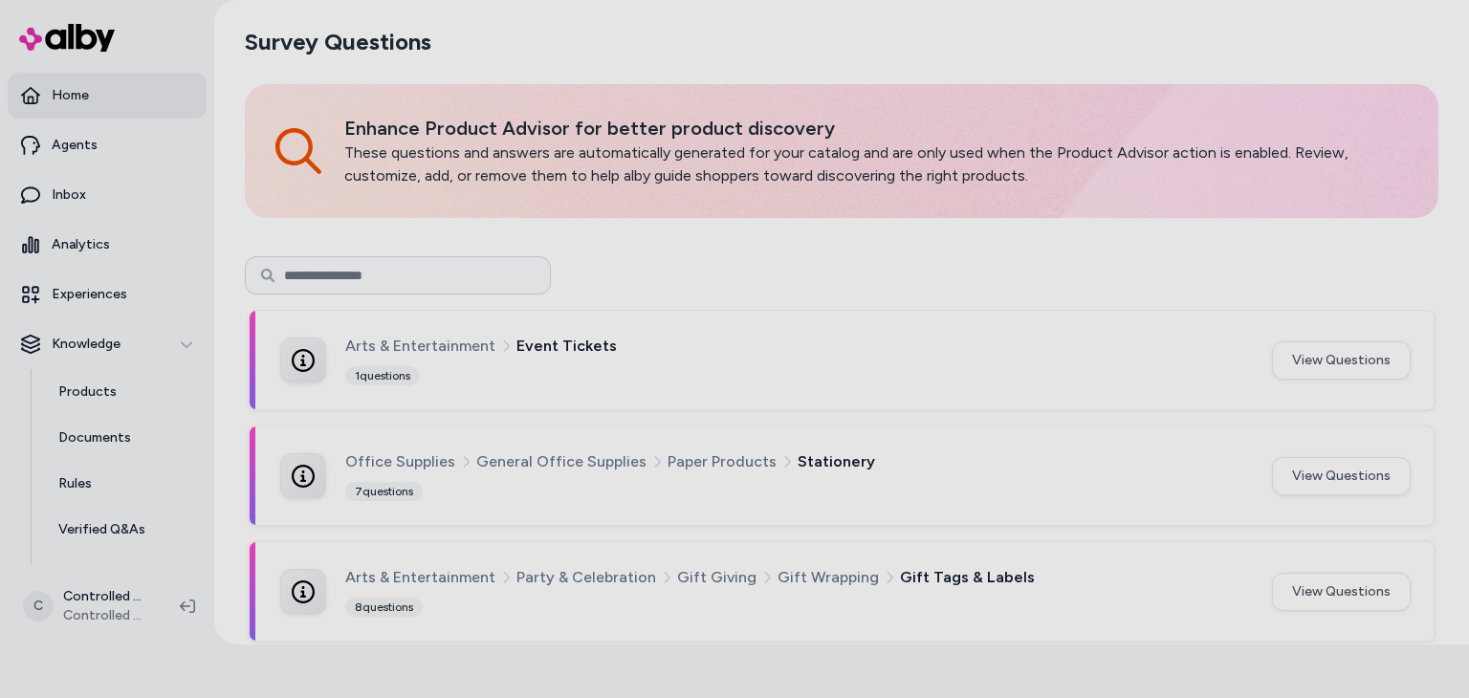
click at [121, 88] on link "Home" at bounding box center [107, 96] width 199 height 46
